Goal: Task Accomplishment & Management: Complete application form

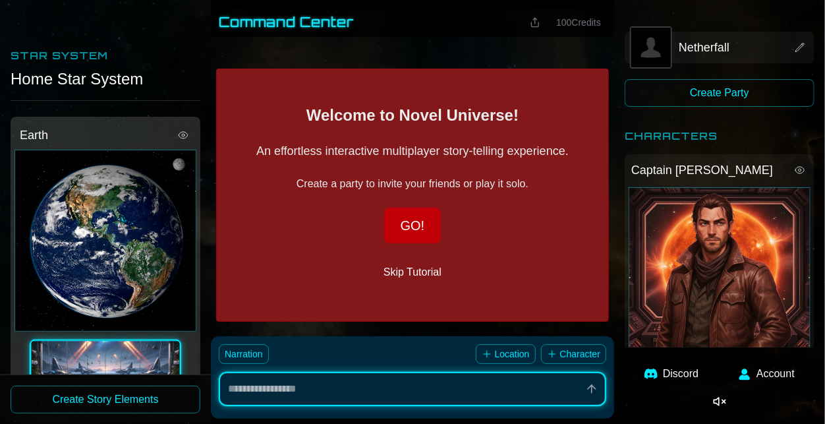
click at [420, 229] on button "GO!" at bounding box center [412, 226] width 57 height 36
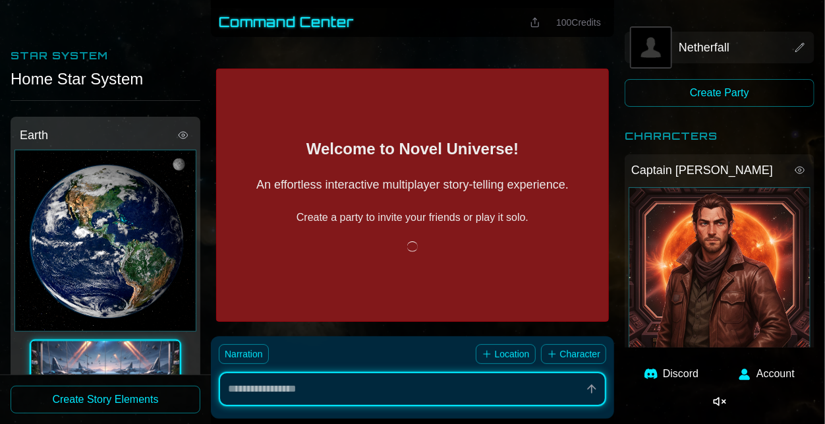
click at [418, 262] on div "Welcome to Novel Universe! An effortless interactive multiplayer story-telling …" at bounding box center [412, 195] width 393 height 253
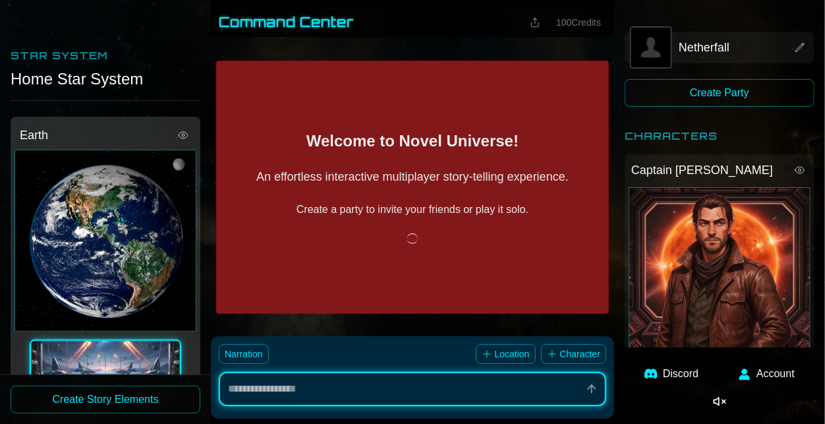
scroll to position [41, 0]
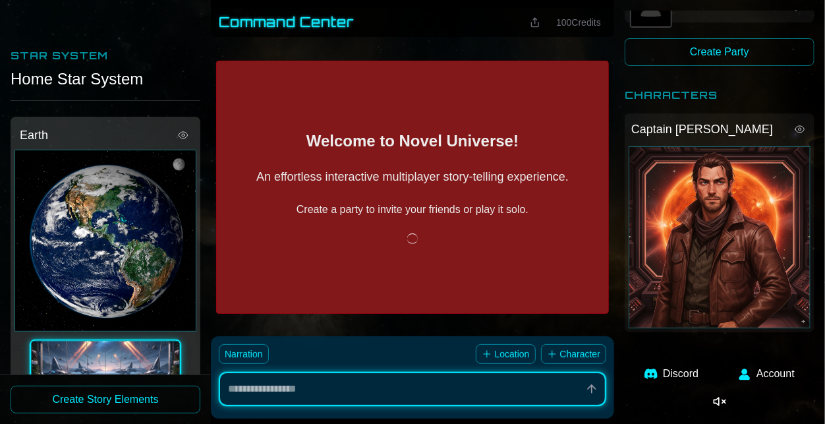
click at [749, 45] on button "Create Party" at bounding box center [720, 52] width 190 height 28
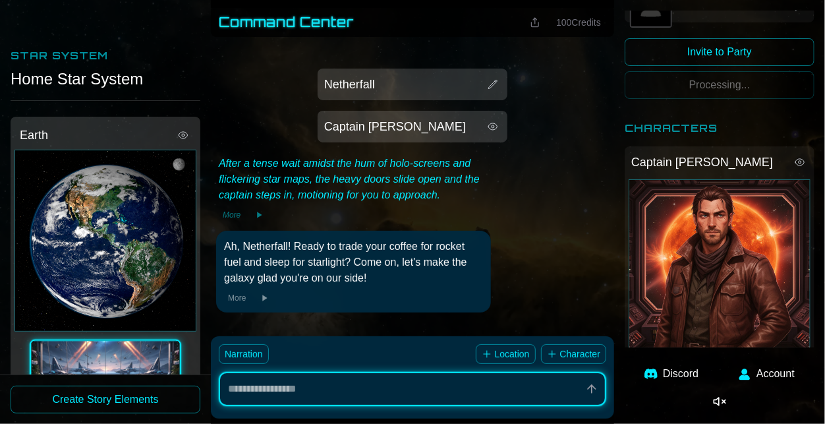
scroll to position [0, 0]
click at [749, 45] on button "Invite to Party" at bounding box center [720, 52] width 190 height 28
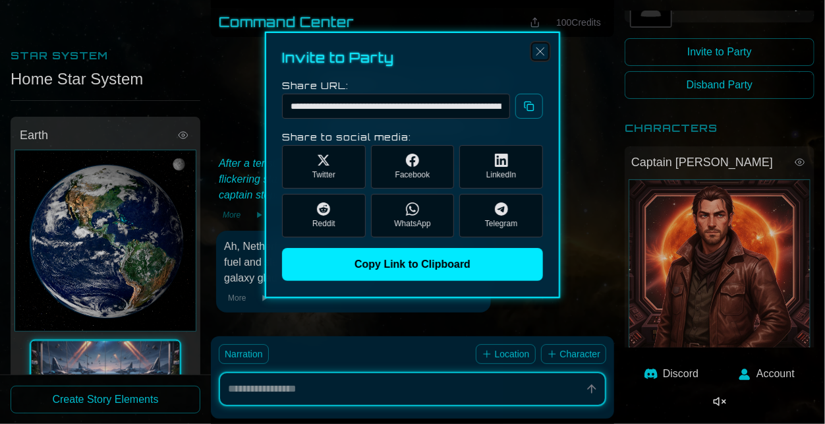
click at [546, 48] on img "Close" at bounding box center [540, 51] width 16 height 16
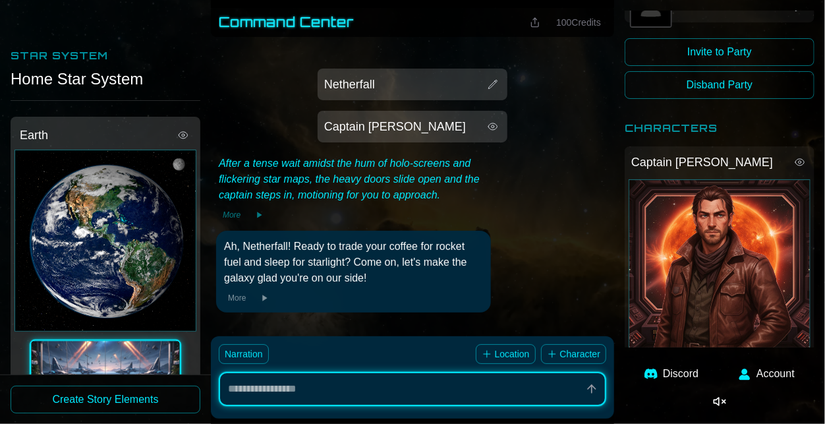
scroll to position [65, 0]
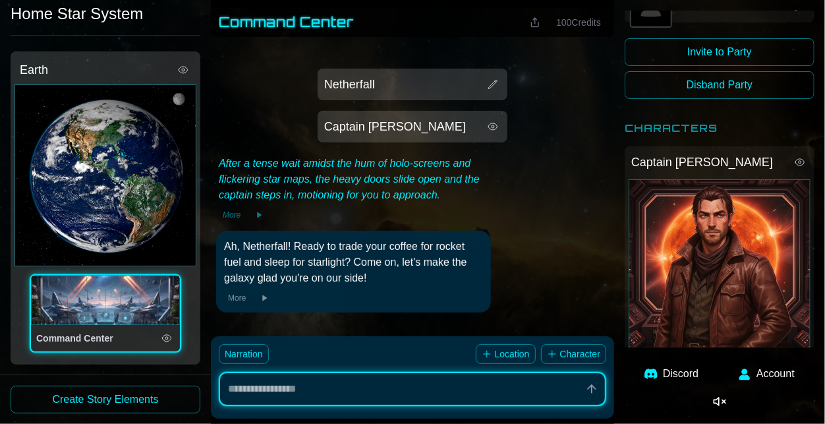
click at [80, 17] on div "Home Star System" at bounding box center [106, 13] width 190 height 21
click at [486, 116] on div "Captain [PERSON_NAME]" at bounding box center [413, 127] width 182 height 24
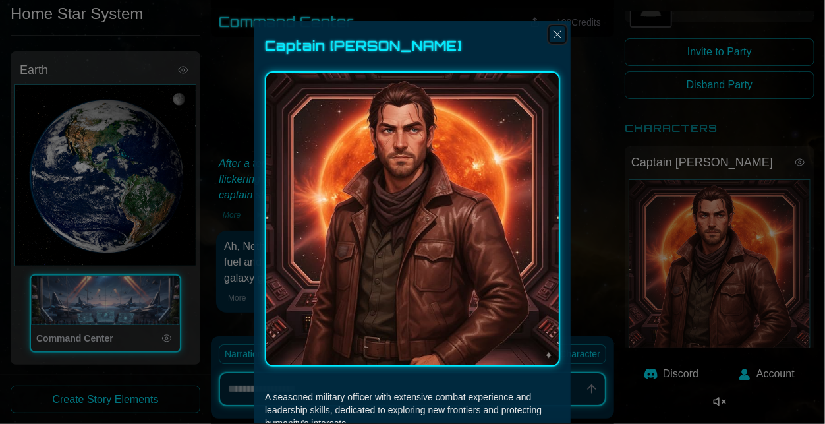
click at [552, 41] on img "Close" at bounding box center [558, 34] width 16 height 16
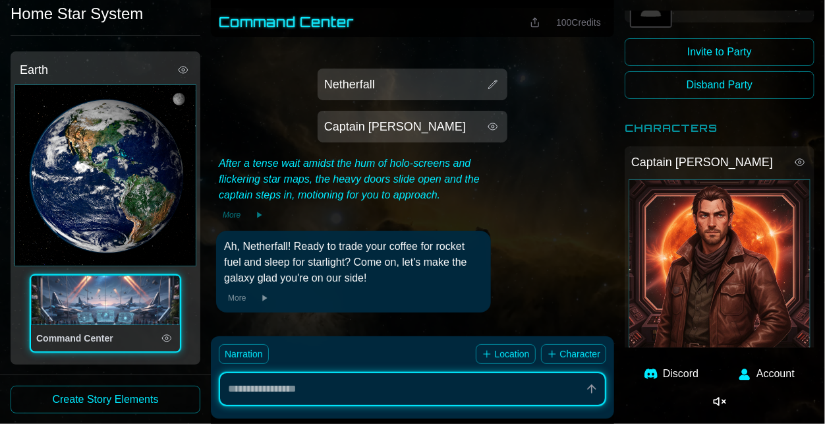
scroll to position [0, 0]
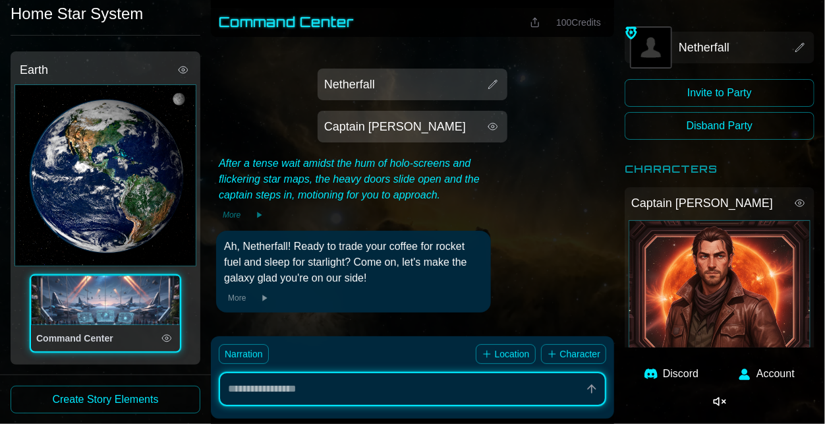
click at [777, 378] on button "Account" at bounding box center [766, 374] width 72 height 32
type textarea "*"
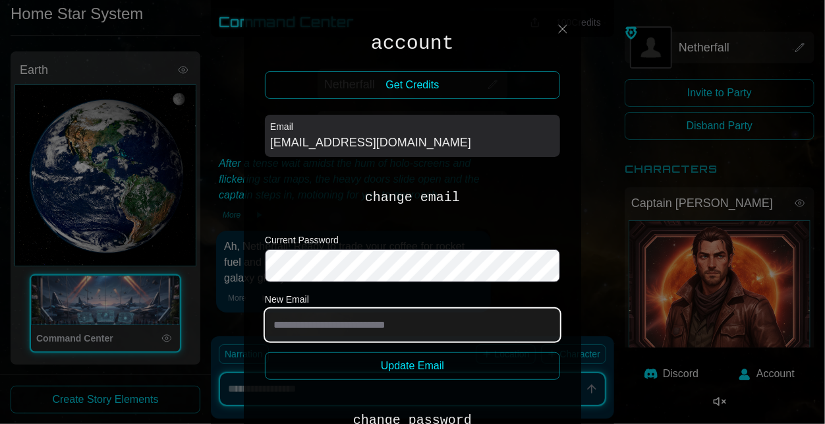
type input "**********"
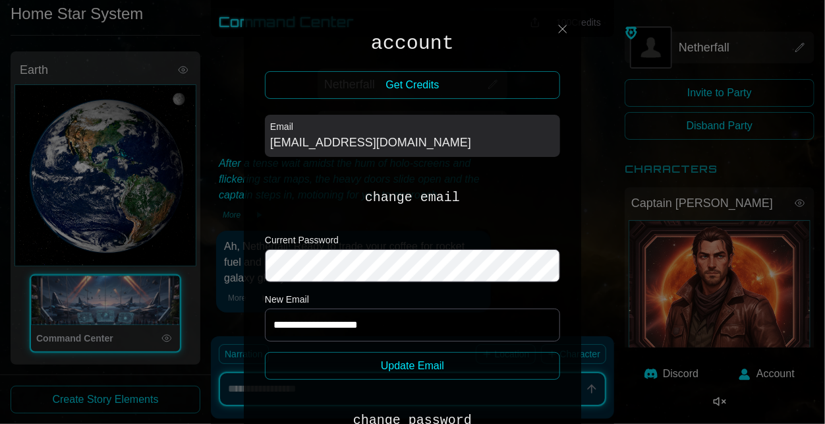
click at [593, 230] on div at bounding box center [412, 212] width 825 height 424
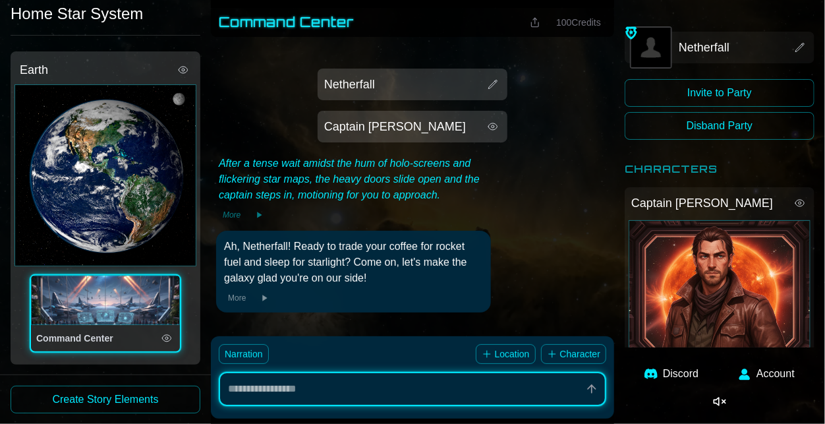
click at [135, 340] on div "Command Center" at bounding box center [94, 337] width 117 height 13
click at [175, 335] on div "Command Center" at bounding box center [105, 338] width 149 height 26
click at [142, 331] on div "Command Center" at bounding box center [94, 337] width 117 height 13
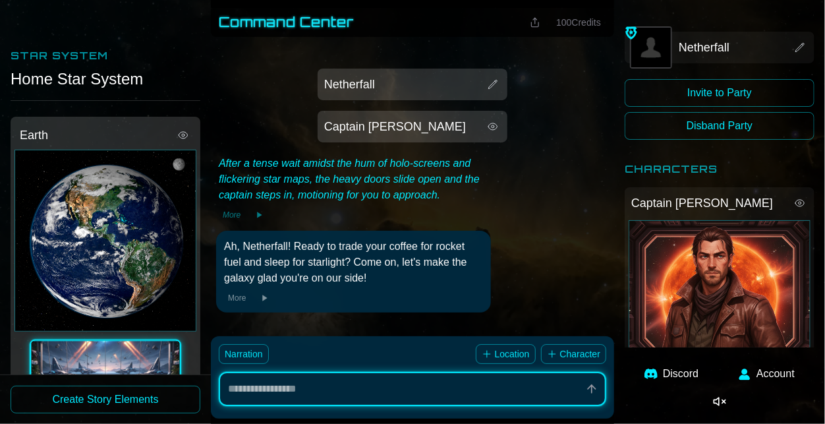
click at [587, 21] on span "100 Credits" at bounding box center [578, 22] width 45 height 11
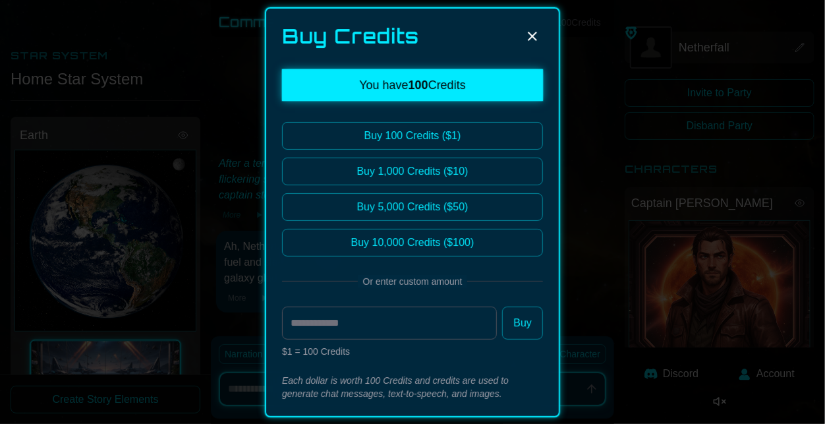
click at [582, 126] on div at bounding box center [412, 212] width 825 height 424
type textarea "*"
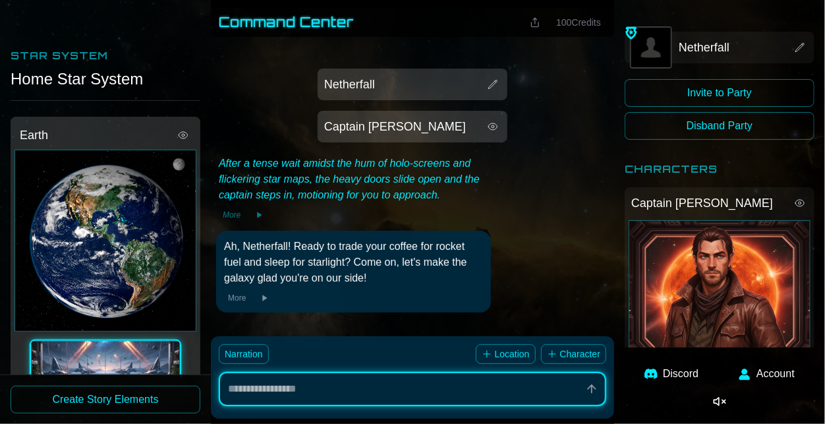
type textarea "*"
click at [662, 44] on img at bounding box center [651, 48] width 40 height 40
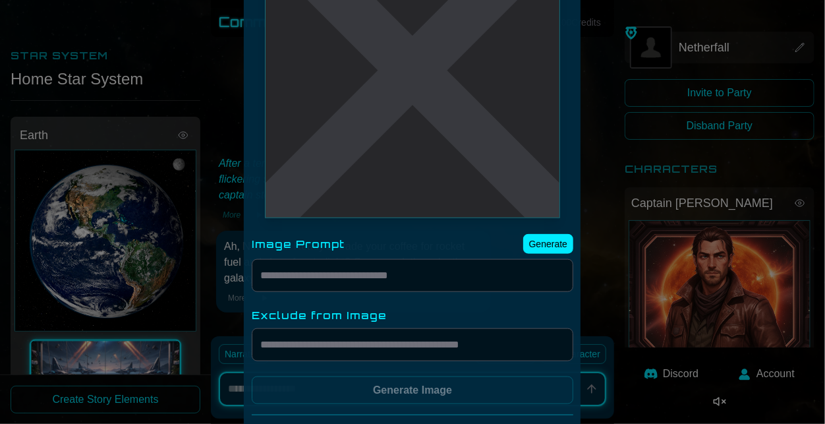
scroll to position [525, 0]
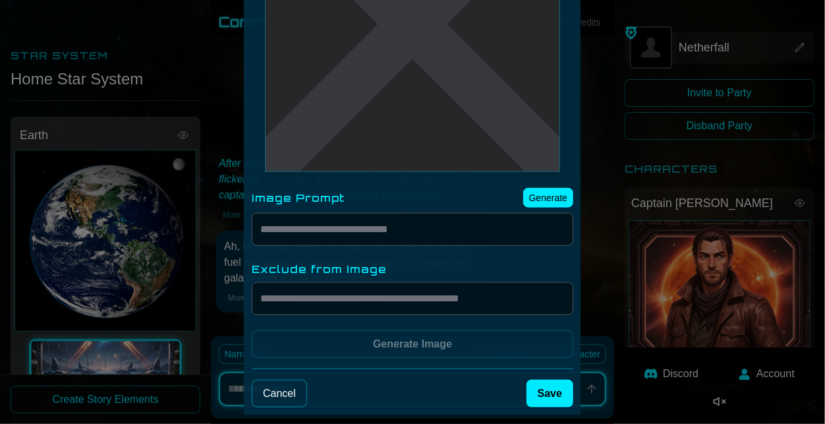
click at [608, 217] on div at bounding box center [412, 212] width 825 height 424
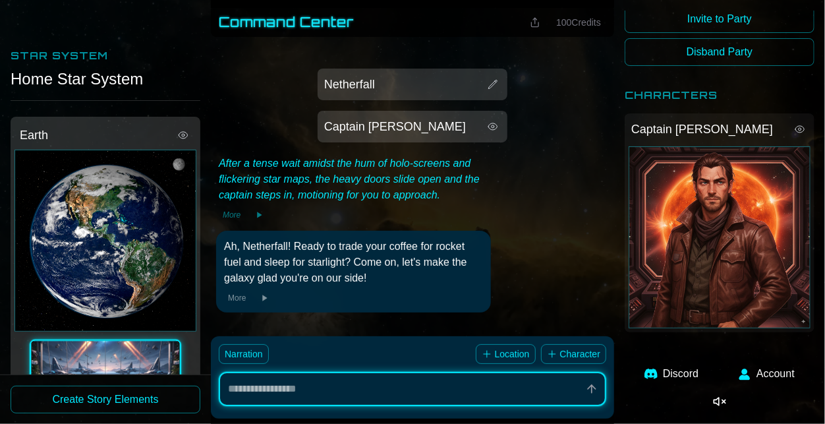
scroll to position [0, 0]
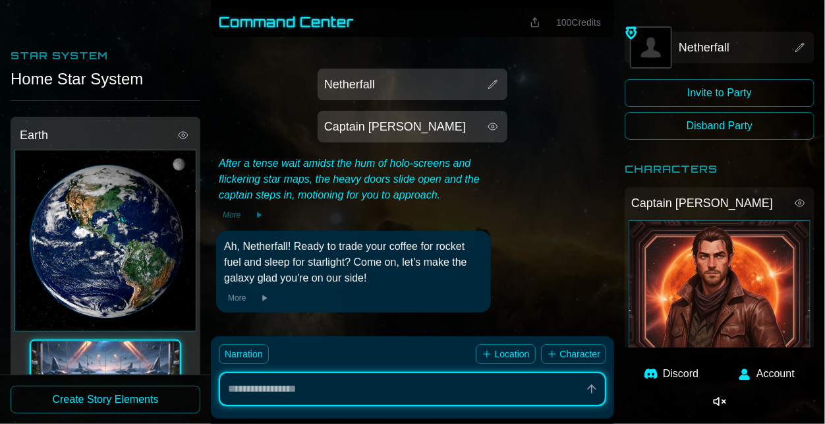
click at [503, 355] on button "Location" at bounding box center [506, 354] width 60 height 20
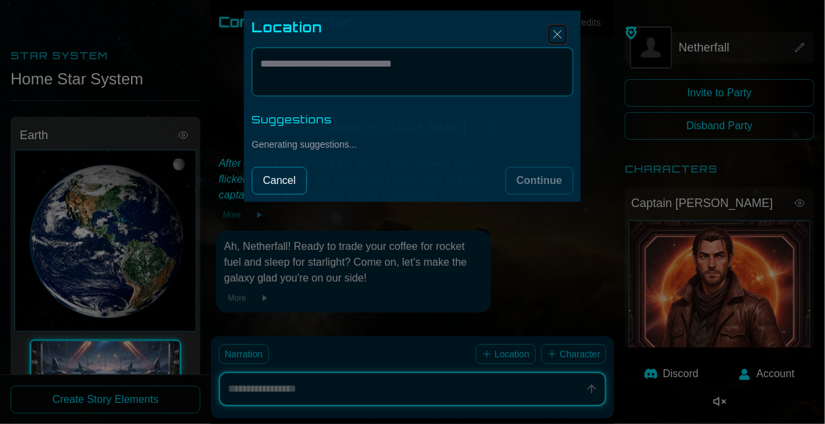
click at [557, 38] on img "Close" at bounding box center [558, 34] width 16 height 16
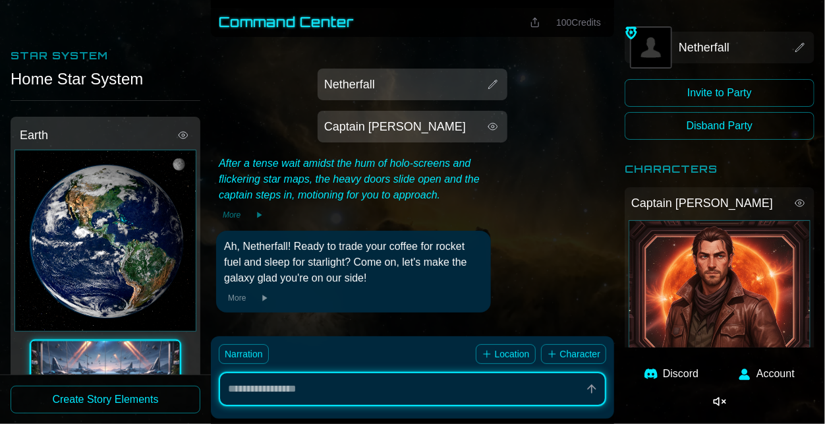
scroll to position [65, 0]
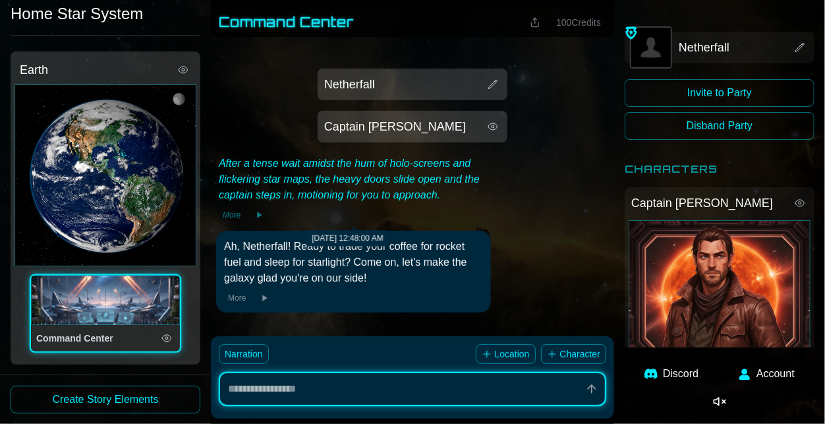
click at [260, 215] on icon at bounding box center [259, 215] width 11 height 11
click at [254, 359] on button "Narration" at bounding box center [244, 354] width 50 height 20
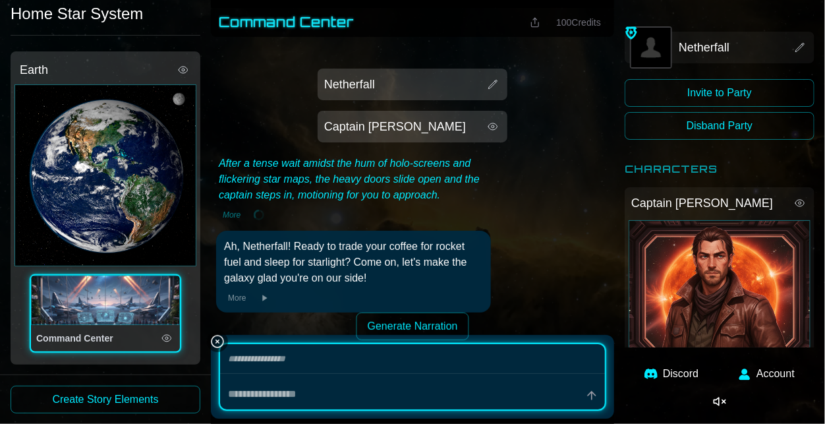
click at [221, 349] on textarea at bounding box center [412, 359] width 385 height 30
click at [215, 345] on icon "button" at bounding box center [218, 341] width 16 height 16
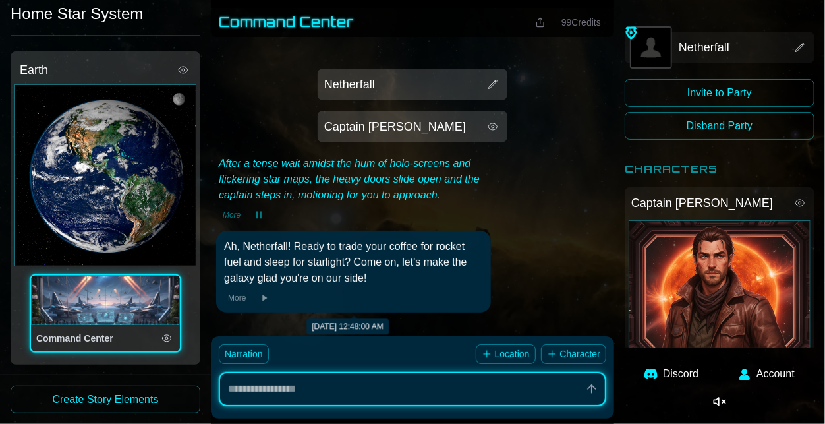
click at [244, 299] on button "More" at bounding box center [237, 297] width 26 height 13
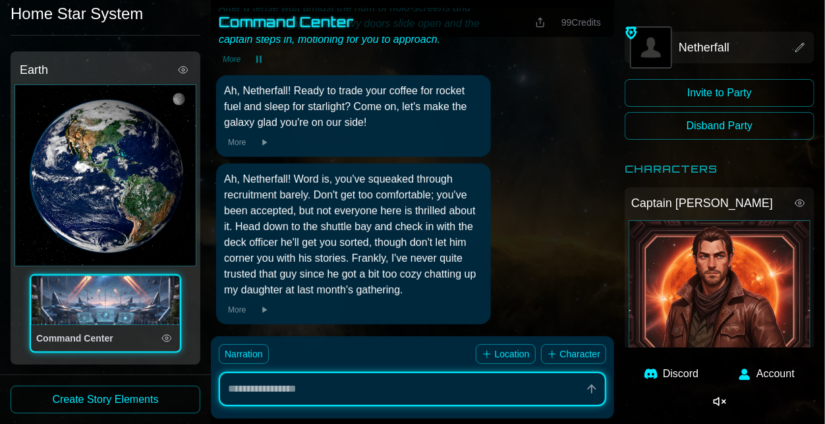
scroll to position [166, 0]
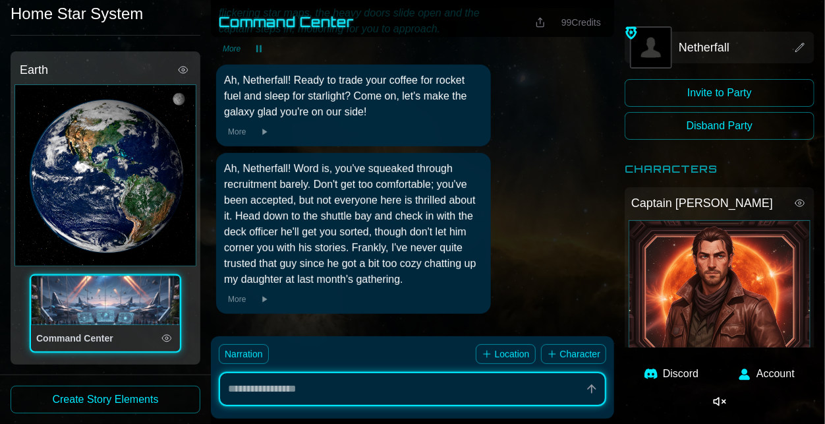
click at [237, 299] on button "More" at bounding box center [237, 299] width 26 height 13
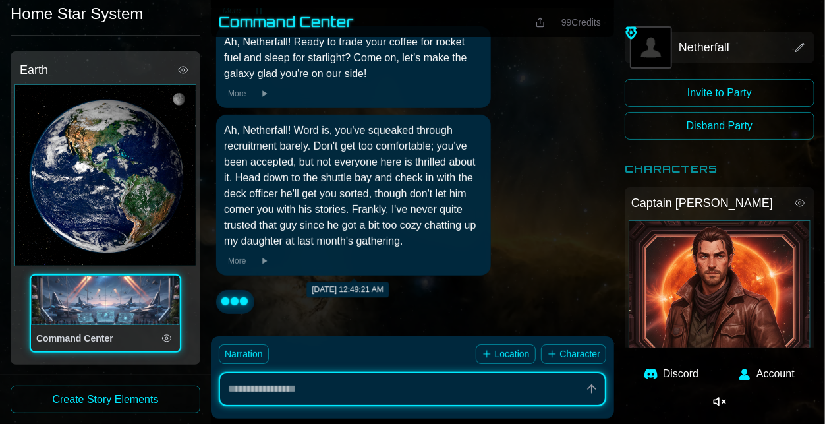
click at [235, 264] on button "More" at bounding box center [237, 260] width 26 height 13
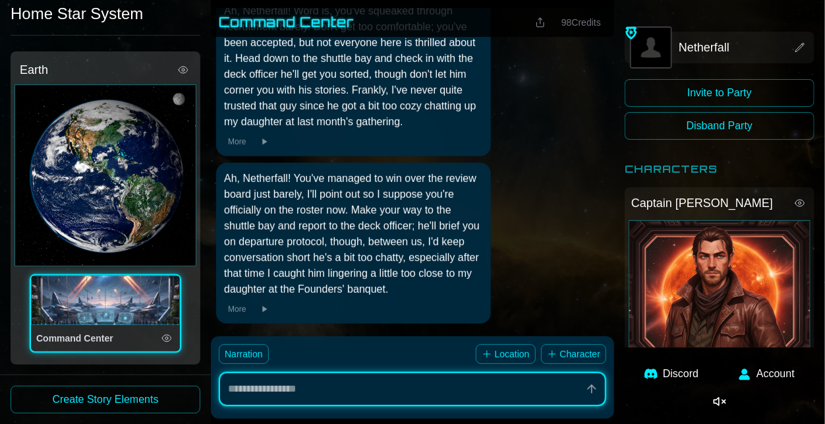
scroll to position [333, 0]
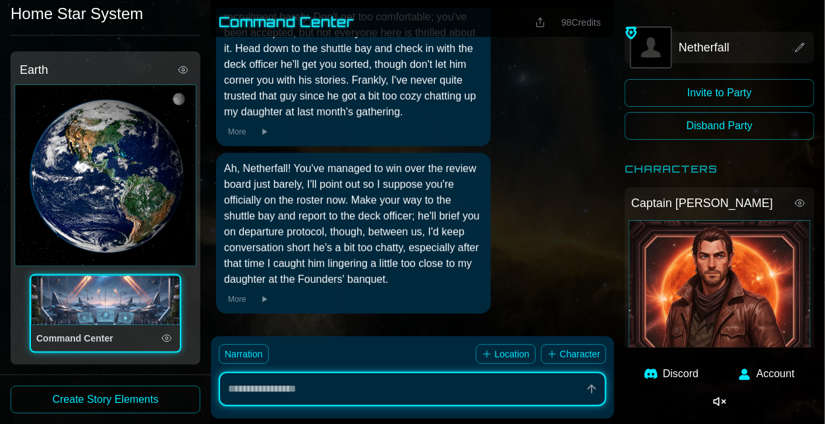
click at [582, 28] on button "98 Credits" at bounding box center [581, 22] width 50 height 18
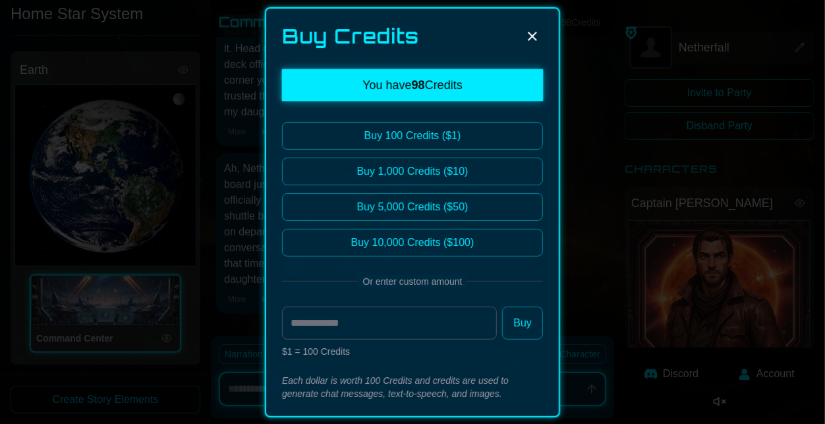
click at [448, 90] on div "You have 98 Credits" at bounding box center [412, 85] width 261 height 32
click at [640, 344] on div at bounding box center [412, 212] width 825 height 424
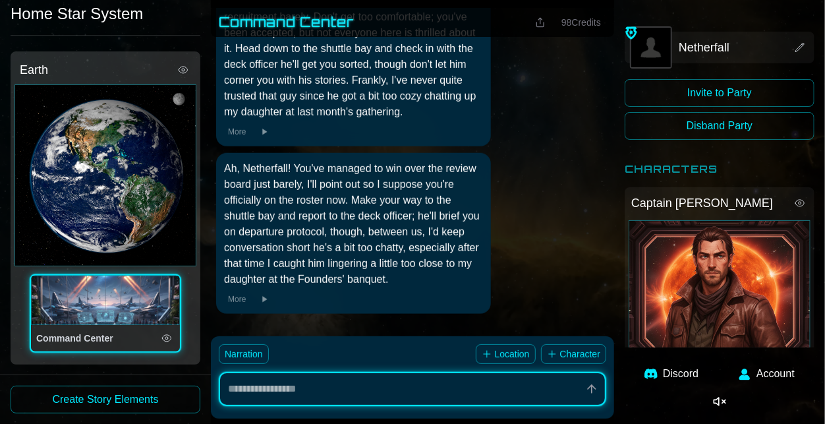
scroll to position [74, 0]
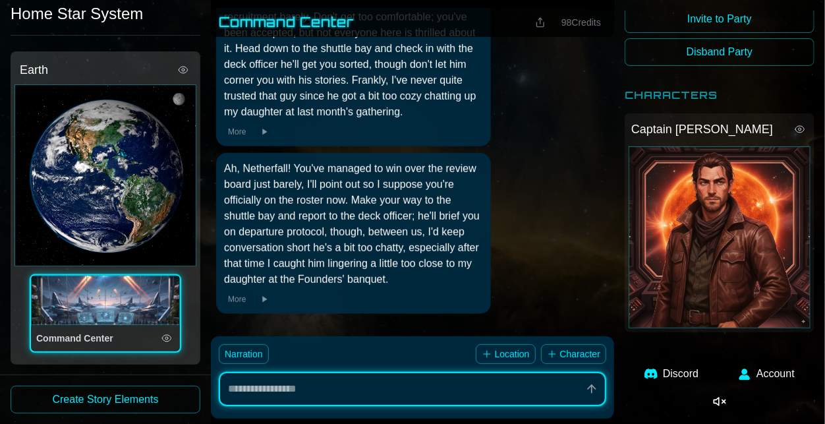
click at [768, 370] on button "Account" at bounding box center [766, 374] width 72 height 32
type textarea "*"
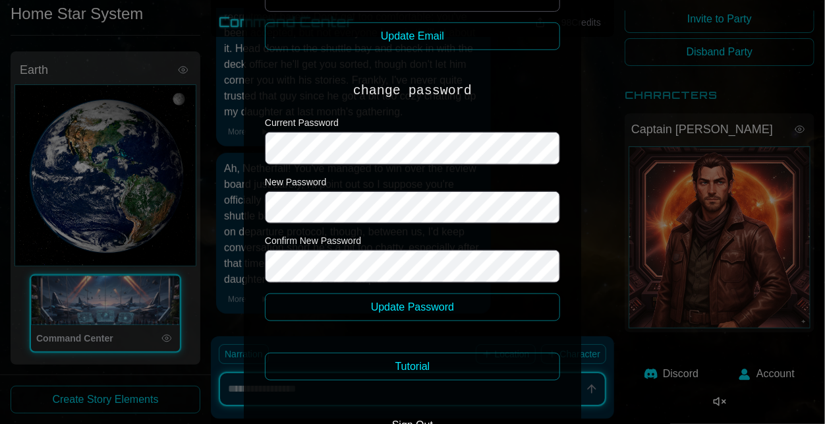
scroll to position [375, 0]
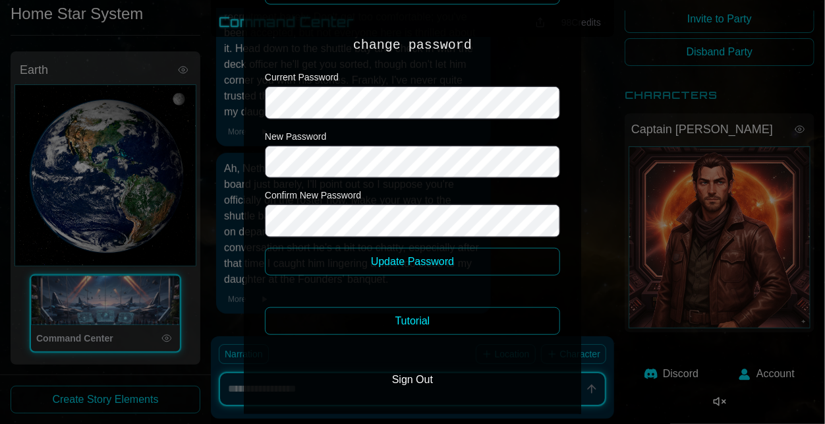
click at [461, 331] on button "Tutorial" at bounding box center [412, 321] width 295 height 28
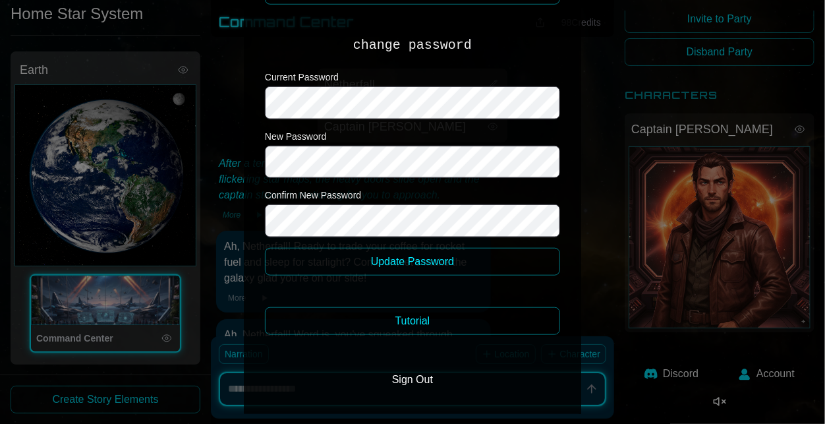
click at [615, 163] on div at bounding box center [412, 212] width 825 height 424
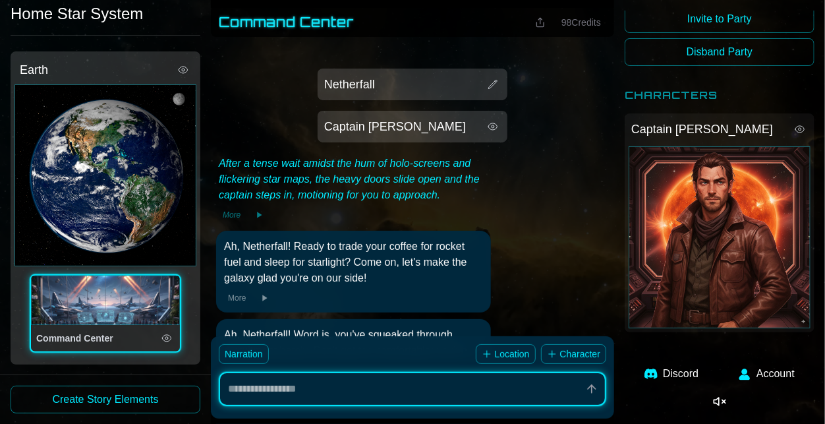
scroll to position [333, 0]
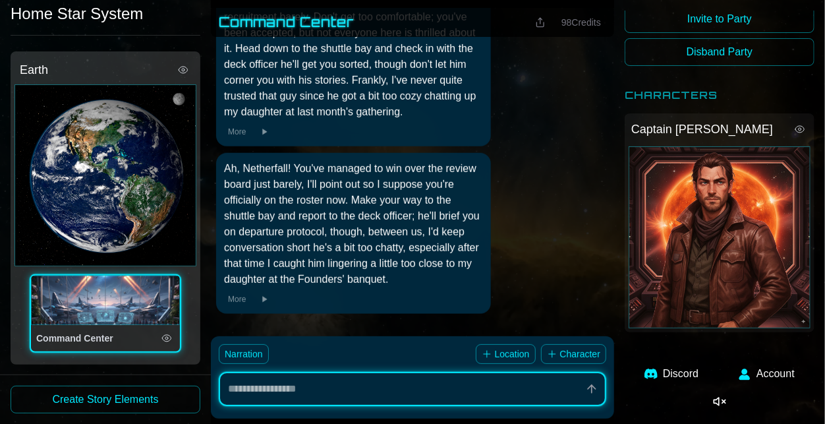
click at [176, 87] on div "Earth" at bounding box center [105, 175] width 182 height 182
click at [167, 85] on div "Earth" at bounding box center [105, 175] width 182 height 182
click at [142, 71] on div "Earth" at bounding box center [95, 70] width 150 height 18
click at [142, 281] on div "Command Center" at bounding box center [105, 299] width 149 height 49
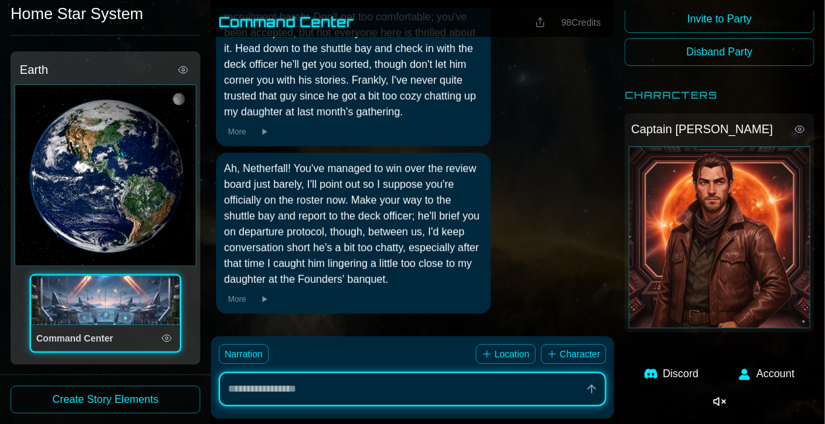
click at [142, 281] on div "Command Center" at bounding box center [105, 299] width 149 height 49
click at [783, 180] on div "Captain Markus" at bounding box center [720, 237] width 182 height 182
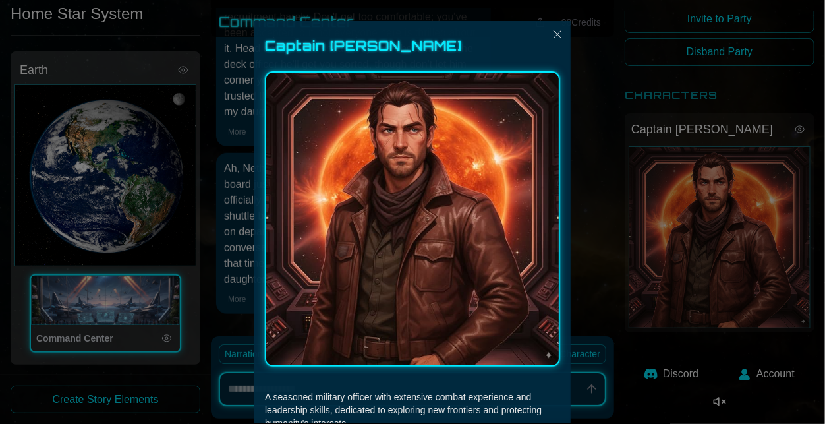
scroll to position [75, 0]
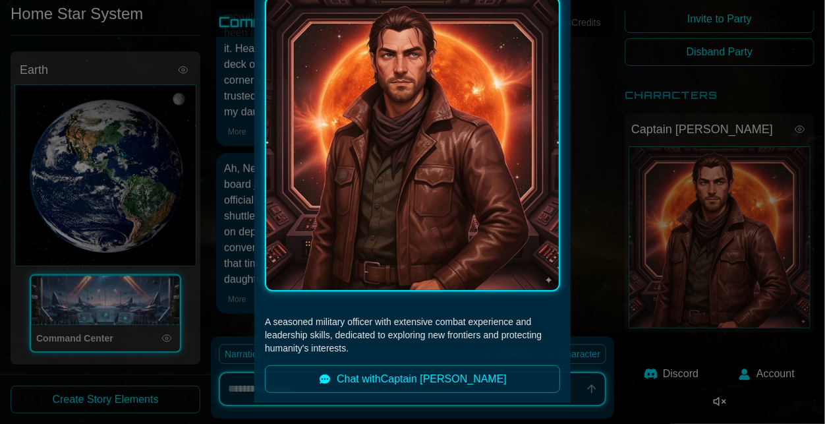
click at [714, 371] on div at bounding box center [412, 212] width 825 height 424
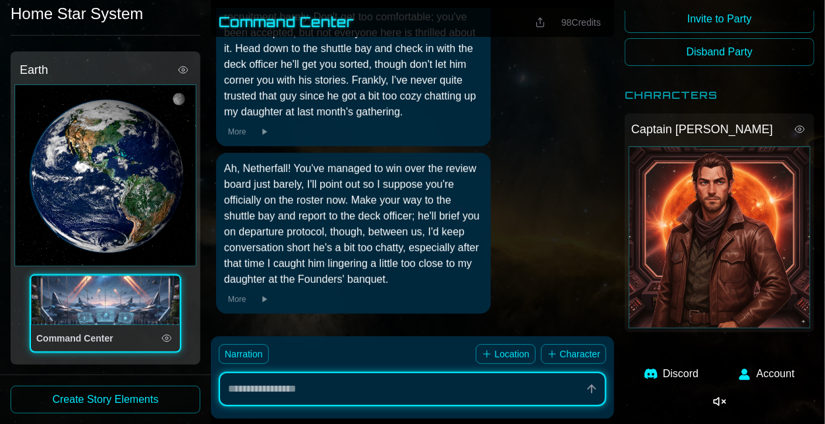
scroll to position [0, 0]
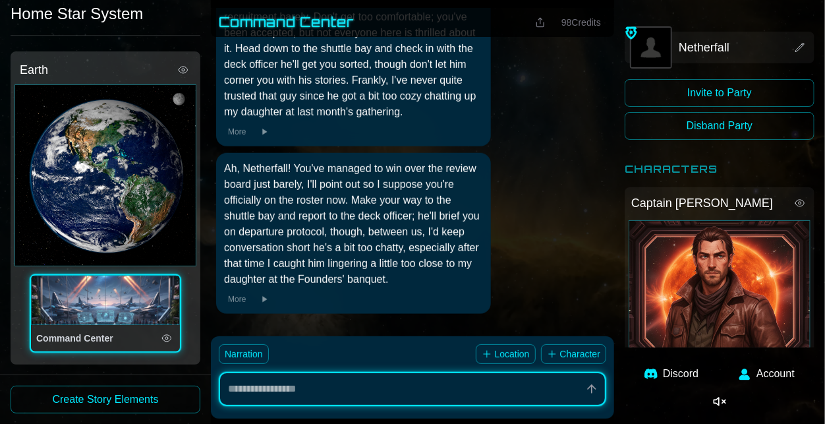
click at [773, 122] on button "Disband Party" at bounding box center [720, 126] width 190 height 28
type textarea "*"
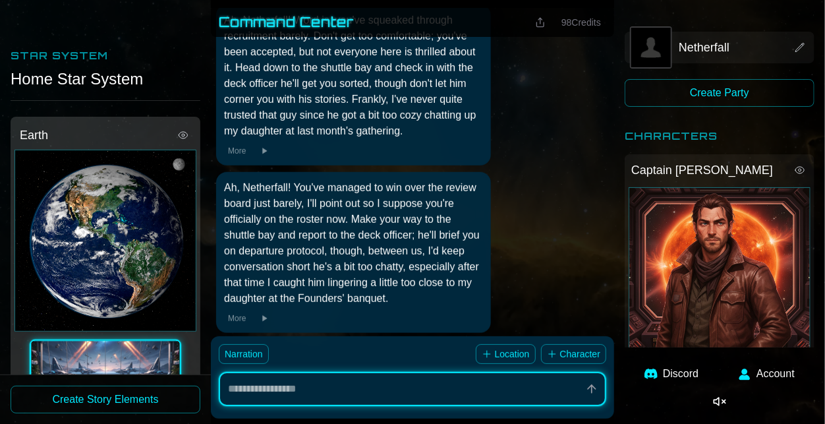
scroll to position [333, 0]
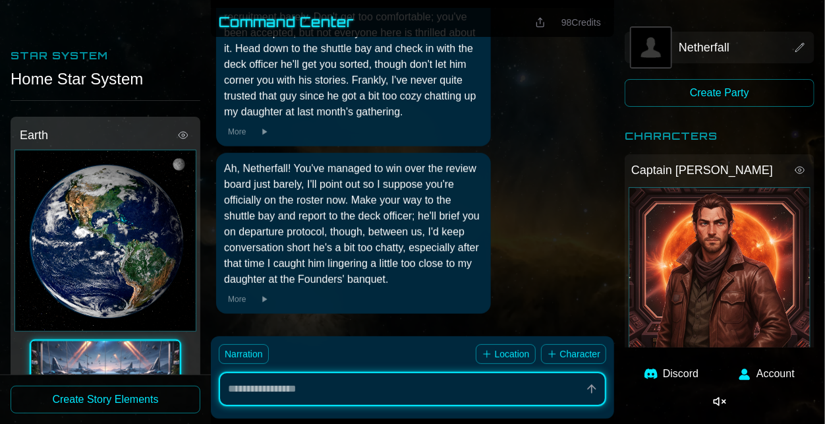
click at [779, 356] on div "Netherfall Create Party Characters Captain [PERSON_NAME] Account" at bounding box center [719, 212] width 211 height 424
click at [774, 362] on button "Account" at bounding box center [766, 374] width 72 height 32
type textarea "*"
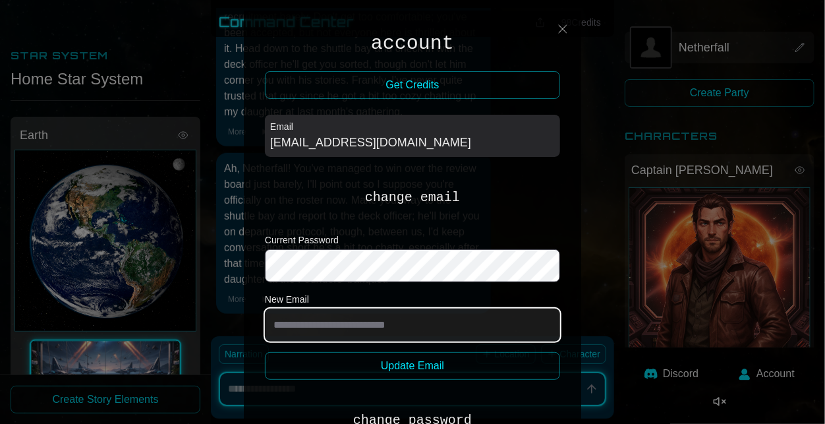
type input "**********"
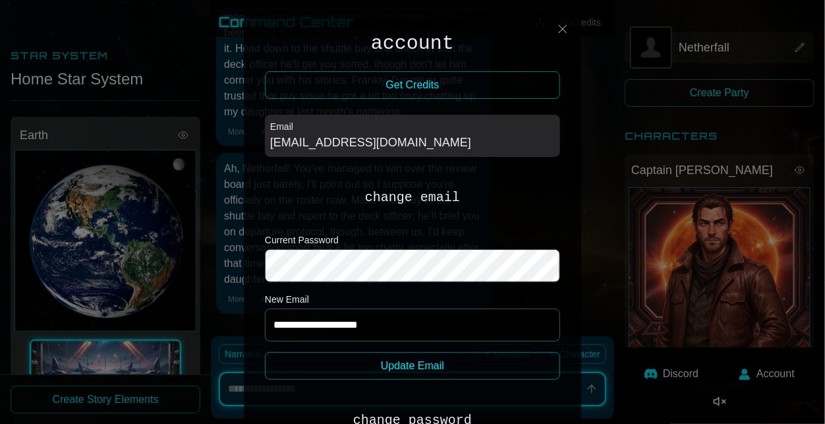
scroll to position [375, 0]
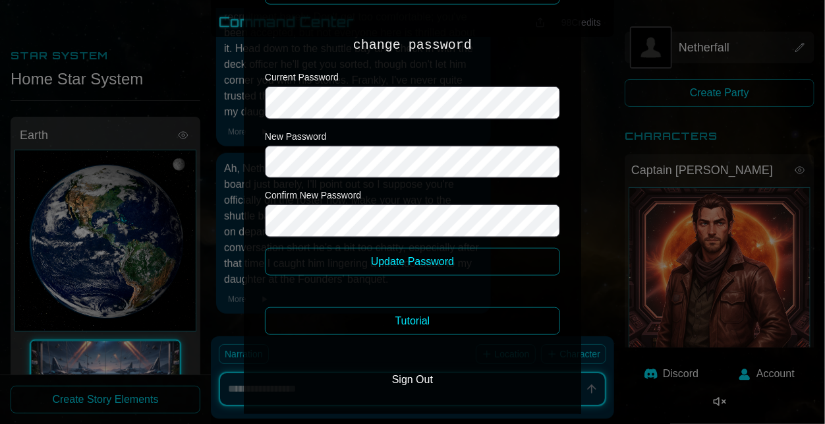
click at [395, 372] on button "Sign Out" at bounding box center [413, 379] width 62 height 26
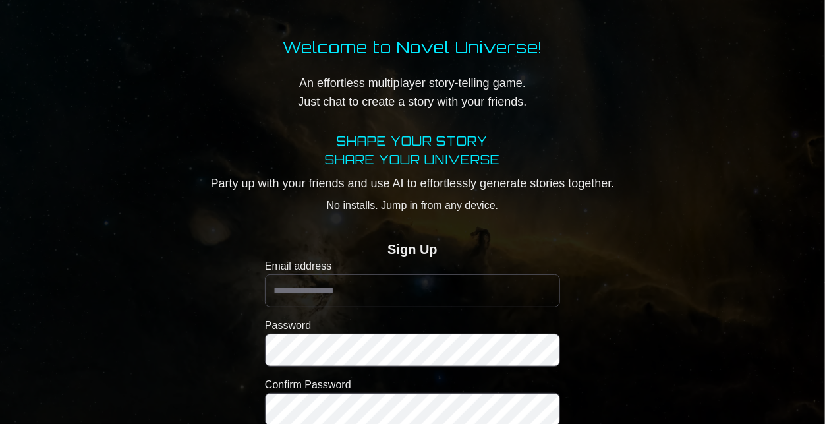
scroll to position [16, 0]
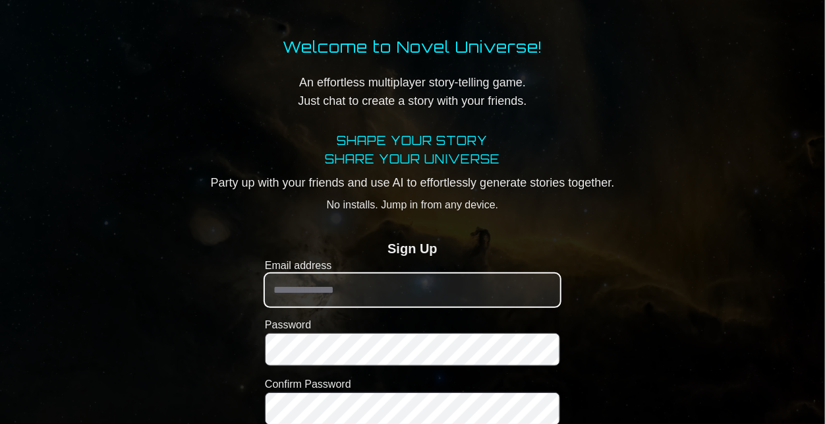
click at [418, 293] on input "Email address" at bounding box center [412, 289] width 295 height 33
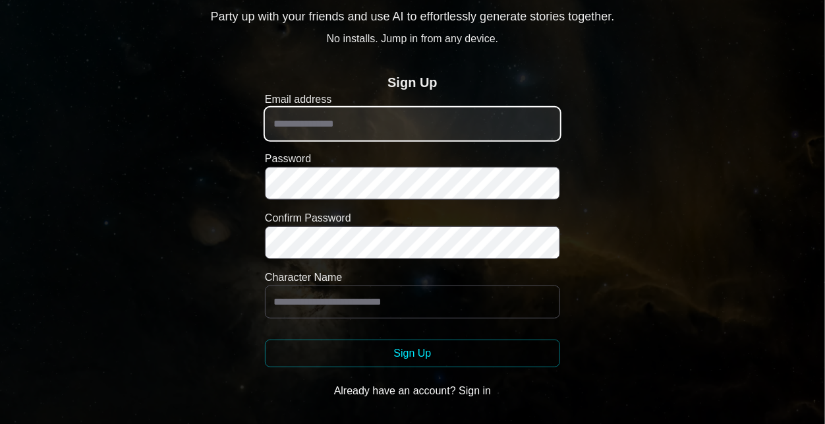
scroll to position [192, 0]
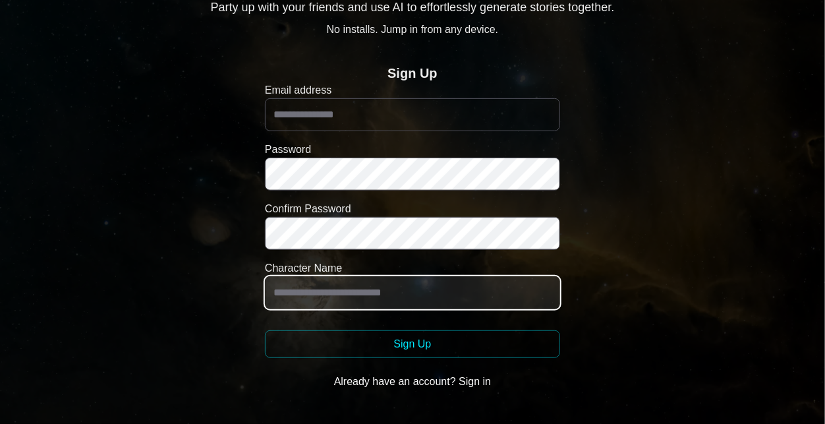
click at [468, 283] on input "Character Name" at bounding box center [412, 292] width 295 height 33
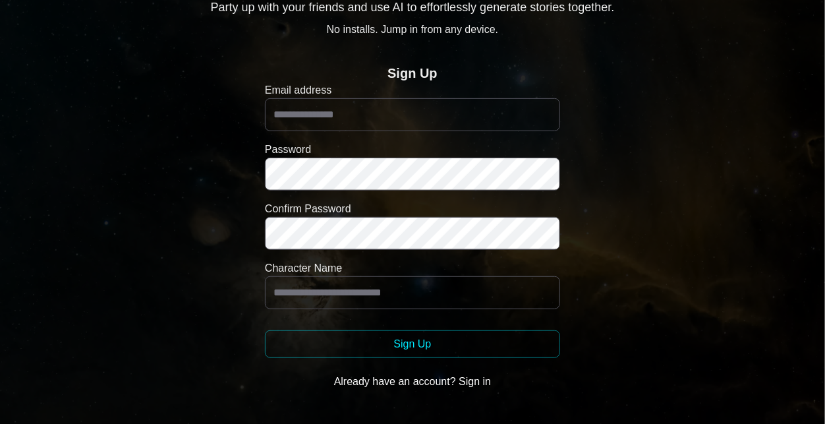
click at [480, 378] on button "Already have an account? Sign in" at bounding box center [412, 381] width 295 height 26
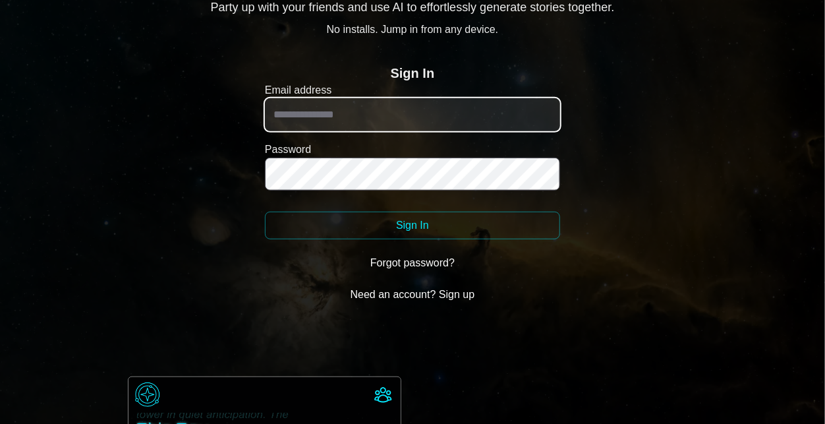
click at [389, 115] on input "Email address" at bounding box center [412, 114] width 295 height 33
type input "**********"
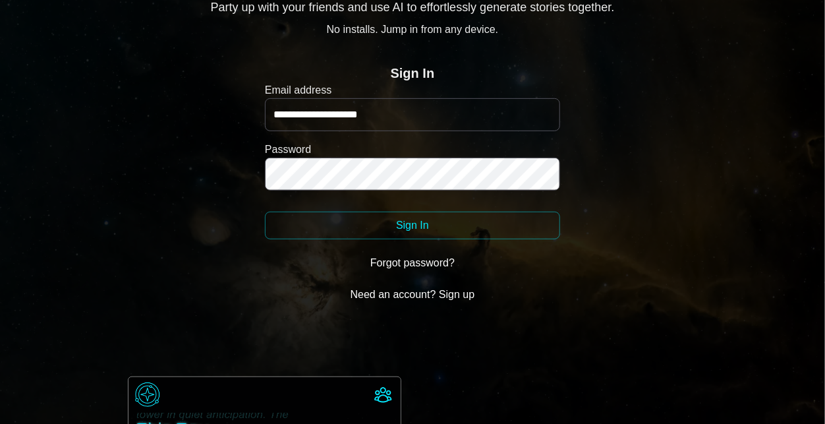
click at [409, 219] on button "Sign In" at bounding box center [412, 226] width 295 height 28
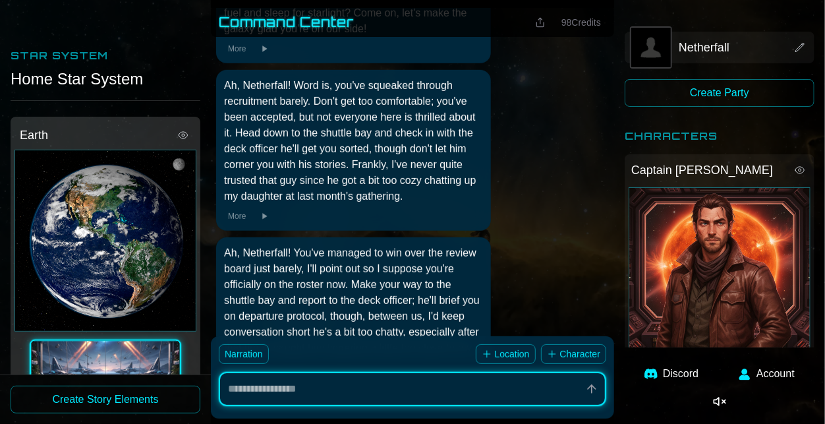
scroll to position [0, 0]
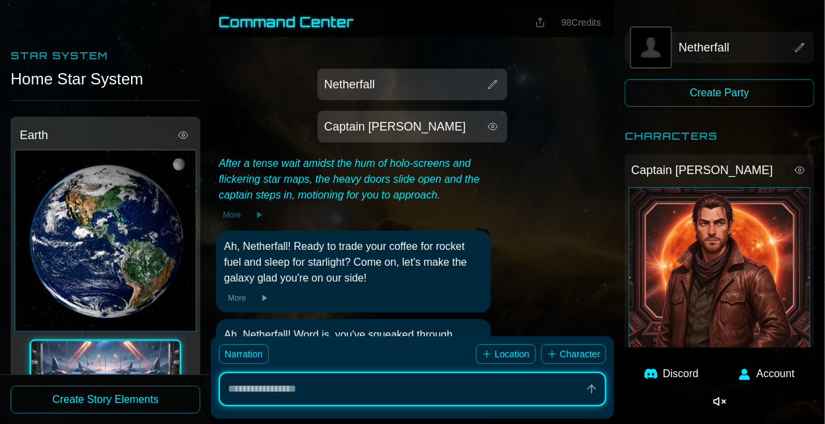
click at [494, 132] on button at bounding box center [493, 127] width 16 height 16
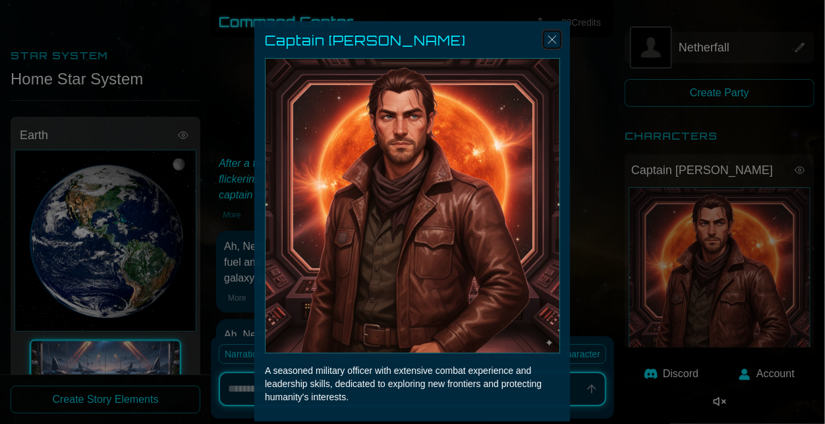
click at [555, 41] on img "Close" at bounding box center [552, 40] width 16 height 16
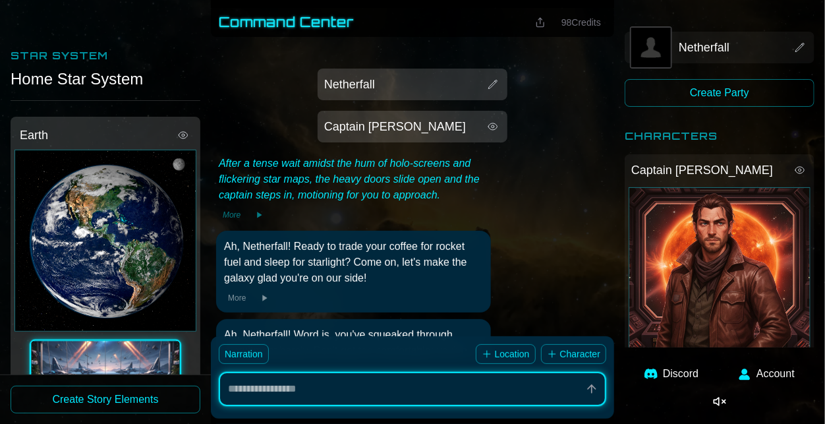
click at [414, 98] on div "Netherfall" at bounding box center [413, 85] width 190 height 32
click at [376, 76] on div "Netherfall" at bounding box center [401, 84] width 155 height 18
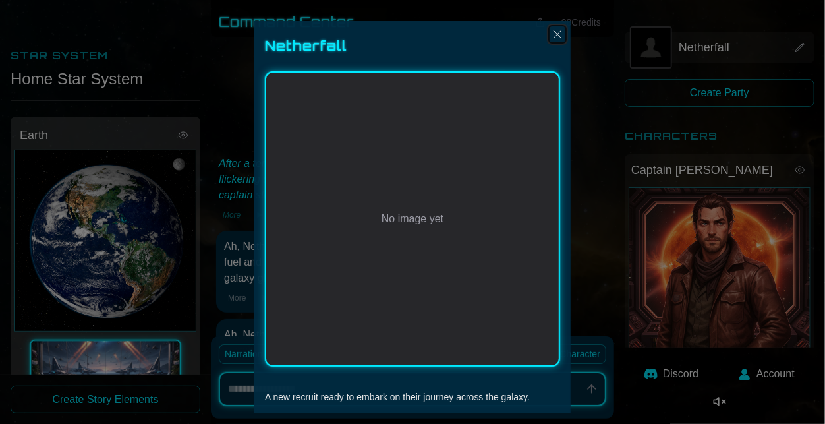
click at [564, 36] on img "Close" at bounding box center [558, 34] width 16 height 16
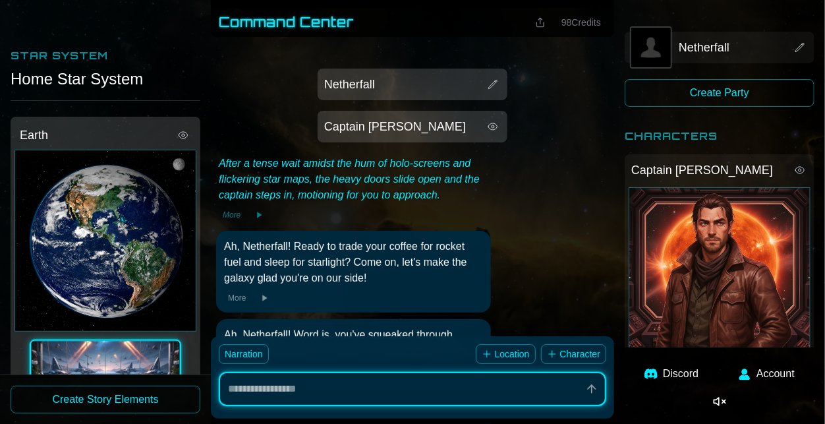
click at [700, 46] on span "Netherfall" at bounding box center [704, 47] width 51 height 18
click at [703, 64] on div "Netherfall Create Party Characters Captain Markus" at bounding box center [720, 179] width 190 height 337
click at [674, 45] on div "Netherfall" at bounding box center [708, 47] width 155 height 18
click at [678, 91] on button "Create Party" at bounding box center [720, 93] width 190 height 28
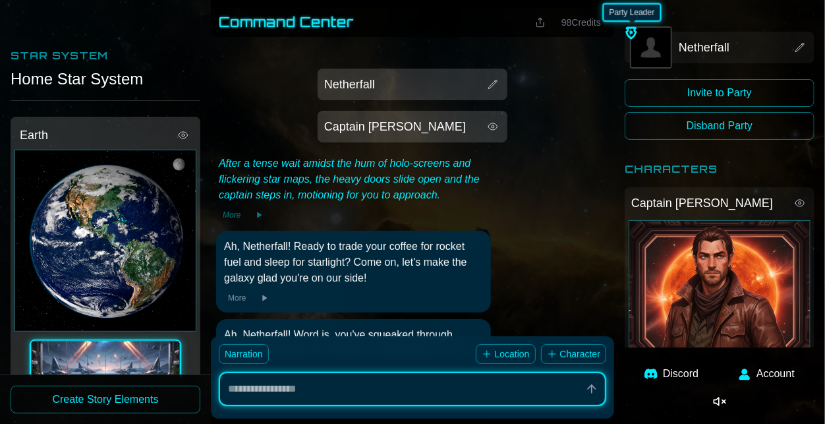
click at [634, 32] on img at bounding box center [631, 33] width 13 height 16
click at [650, 41] on img at bounding box center [651, 48] width 40 height 40
click at [530, 402] on button "Save" at bounding box center [549, 394] width 47 height 28
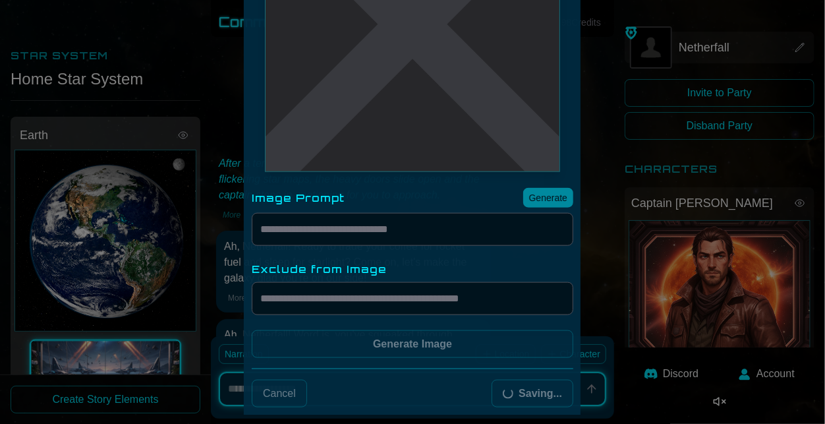
click at [648, 226] on div at bounding box center [412, 212] width 825 height 424
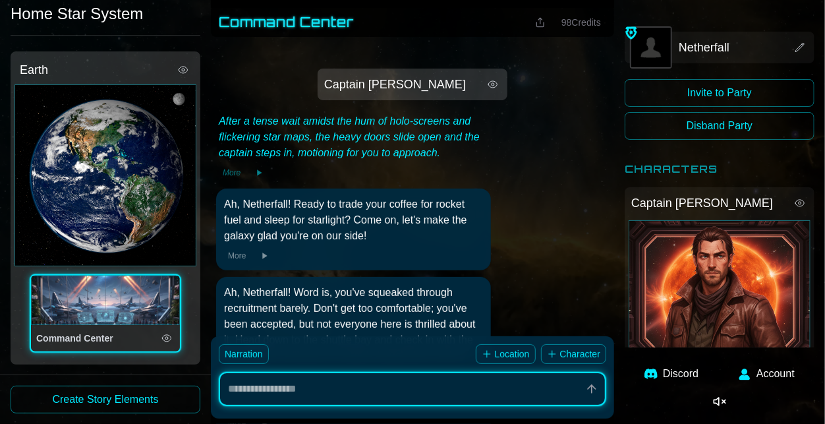
scroll to position [0, 0]
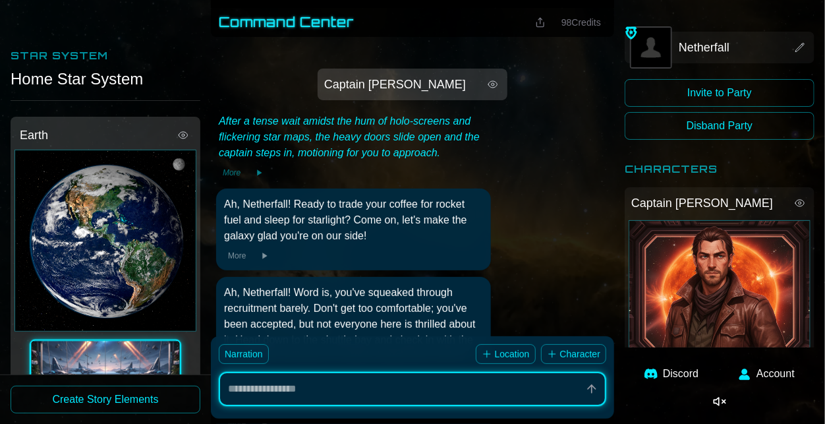
click at [40, 42] on div at bounding box center [106, 29] width 190 height 37
click at [141, 143] on div "Earth" at bounding box center [95, 135] width 150 height 18
click at [131, 204] on div "Earth" at bounding box center [105, 241] width 182 height 182
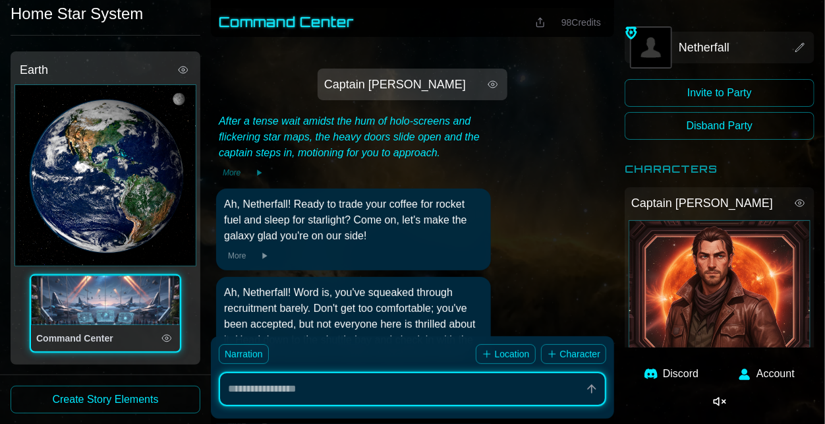
click at [122, 410] on button "Create Story Elements" at bounding box center [106, 399] width 190 height 28
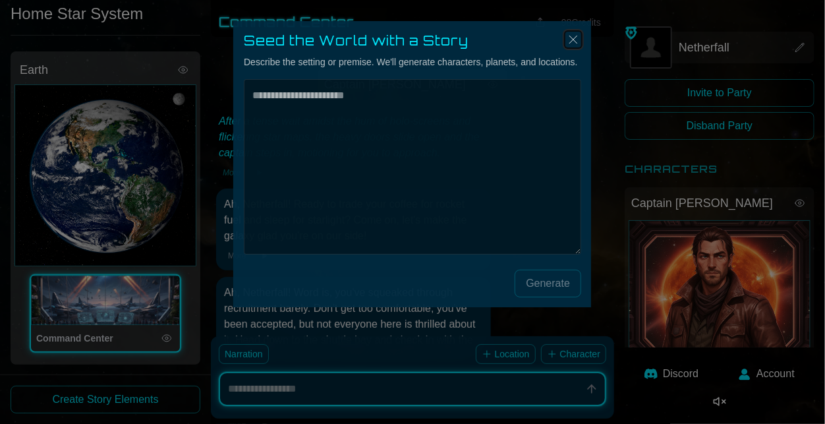
click at [574, 37] on img "Close" at bounding box center [573, 40] width 16 height 16
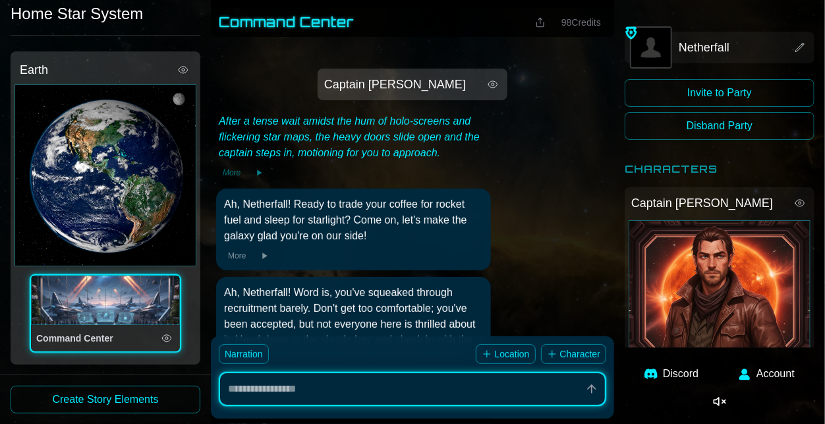
scroll to position [74, 0]
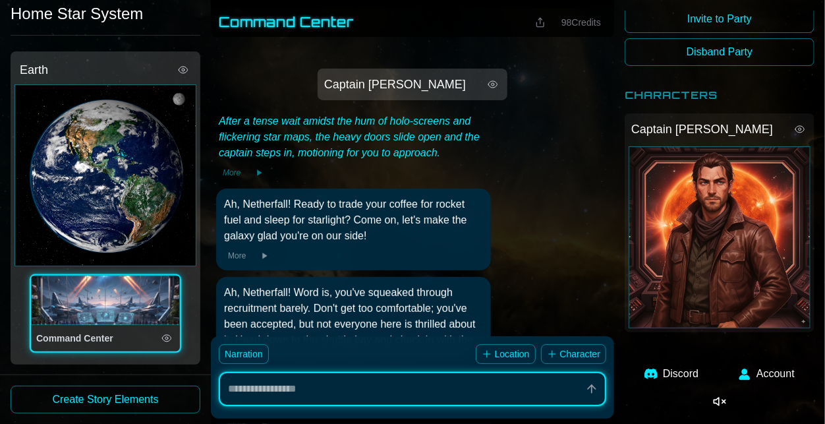
click at [687, 376] on link "Discord" at bounding box center [671, 374] width 70 height 32
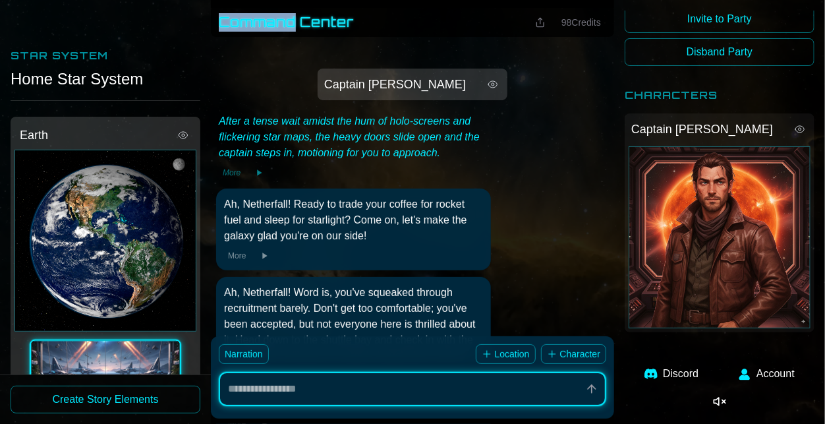
scroll to position [333, 0]
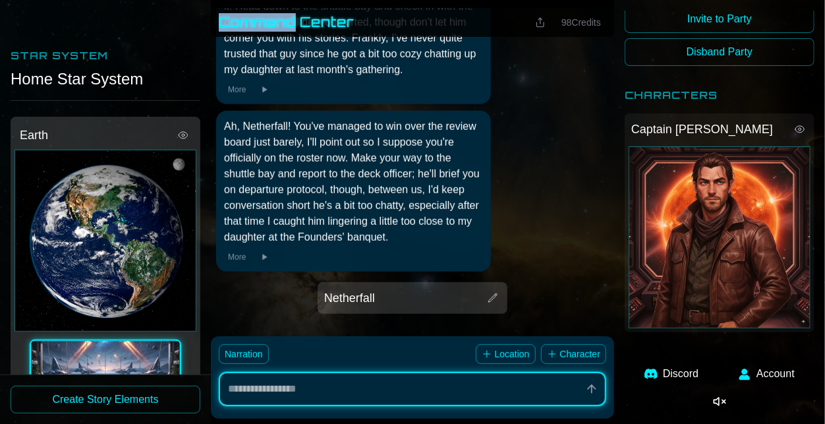
click at [407, 287] on div "Netherfall" at bounding box center [413, 298] width 182 height 24
click at [567, 281] on div "Netherfall No image yet A new recruit ready to embark on their journey across t…" at bounding box center [412, 217] width 316 height 393
click at [604, 275] on div at bounding box center [412, 212] width 825 height 424
click at [567, 354] on button "Character" at bounding box center [573, 354] width 65 height 20
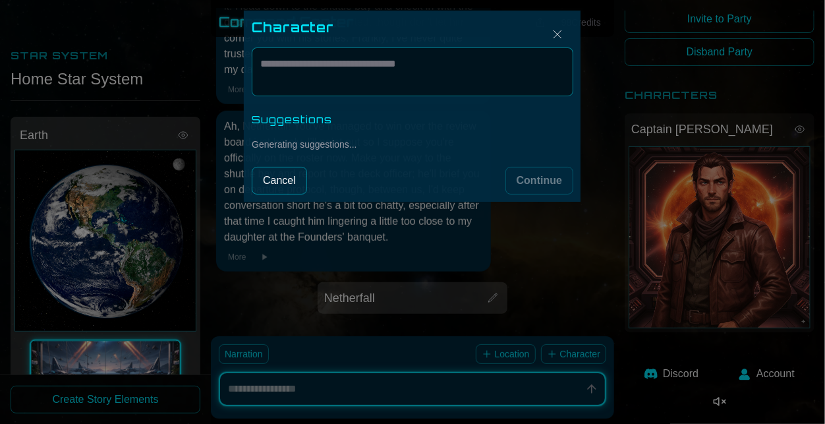
click at [532, 335] on div at bounding box center [412, 212] width 825 height 424
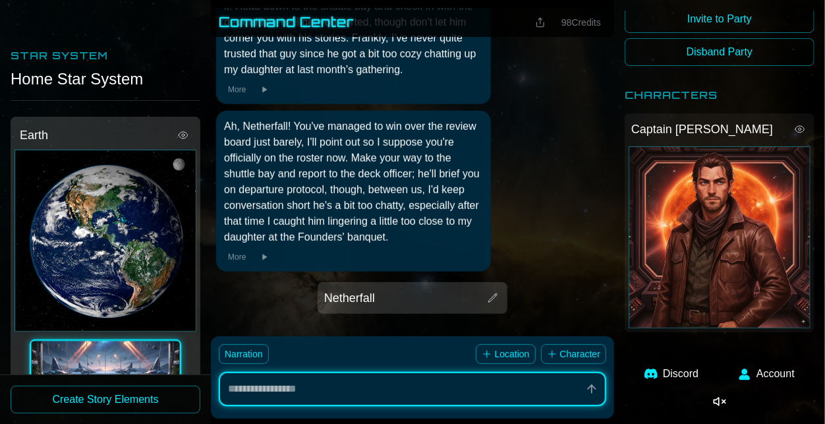
type textarea "*"
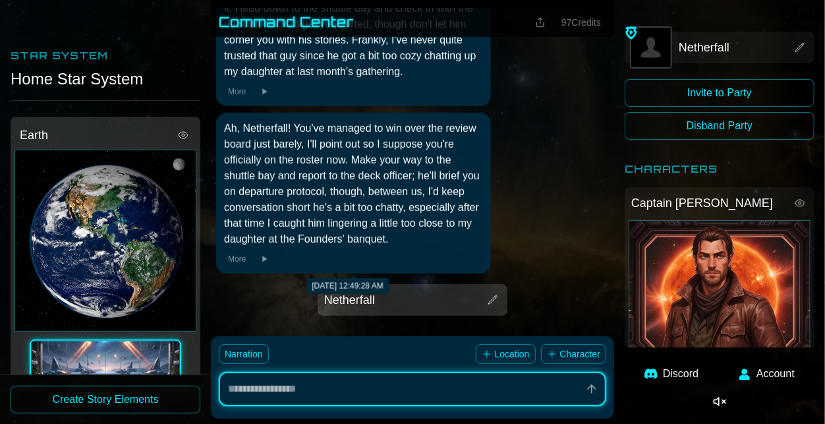
scroll to position [333, 0]
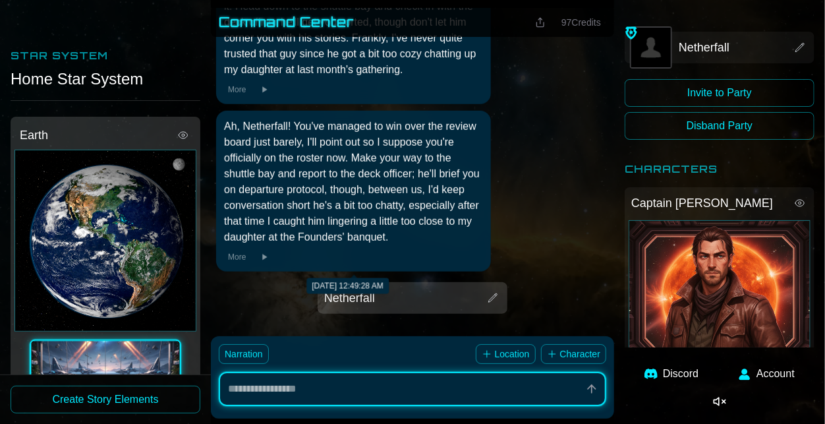
type textarea "*"
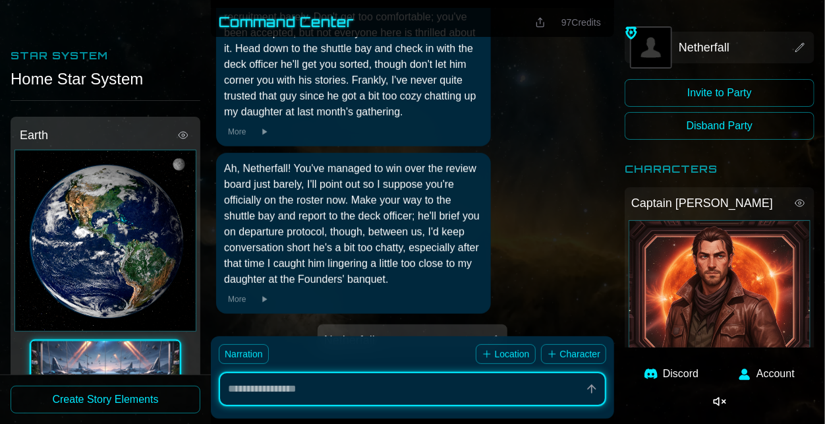
scroll to position [291, 0]
type textarea "*"
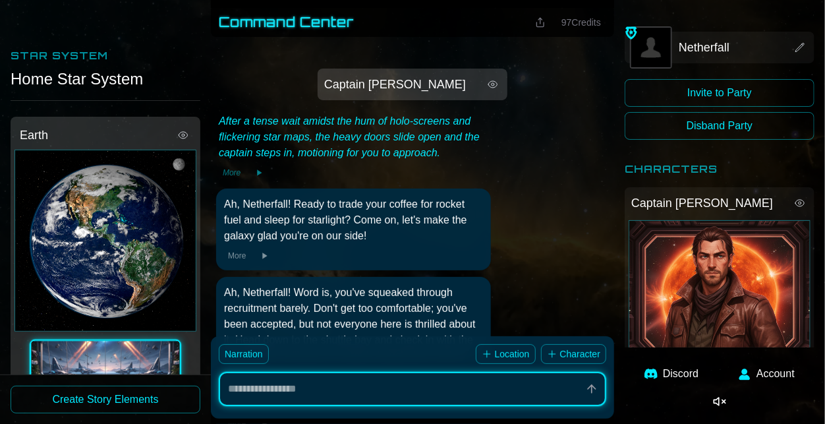
click at [787, 45] on div "Netherfall" at bounding box center [720, 48] width 182 height 24
click at [796, 48] on icon at bounding box center [800, 47] width 11 height 11
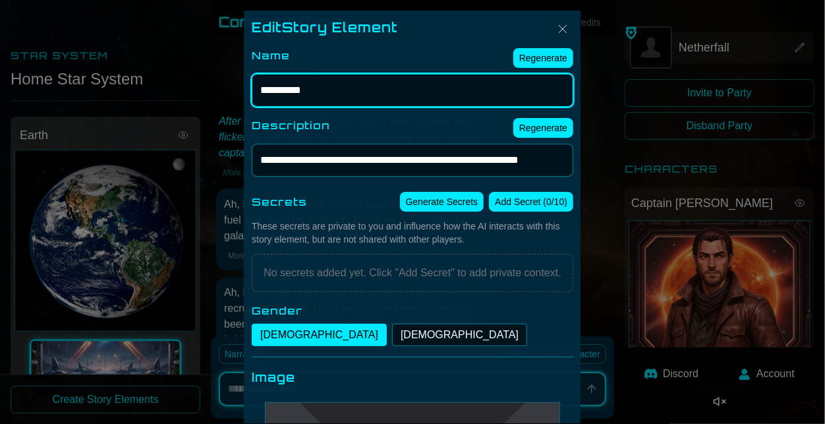
click at [430, 94] on input "**********" at bounding box center [413, 90] width 322 height 33
type textarea "*"
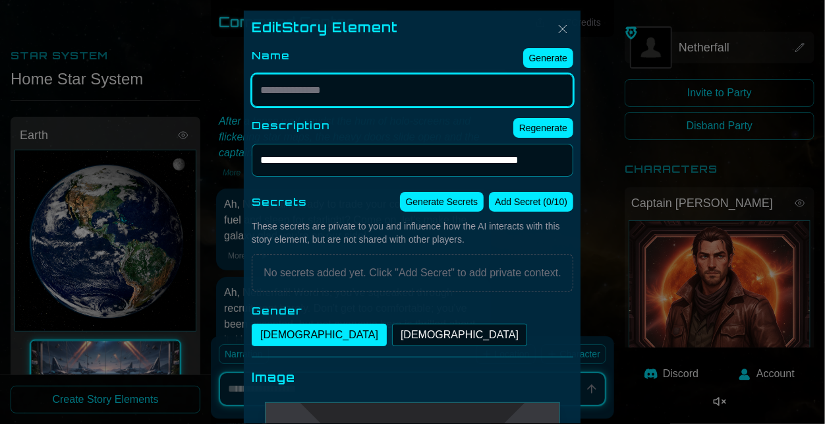
type input "*"
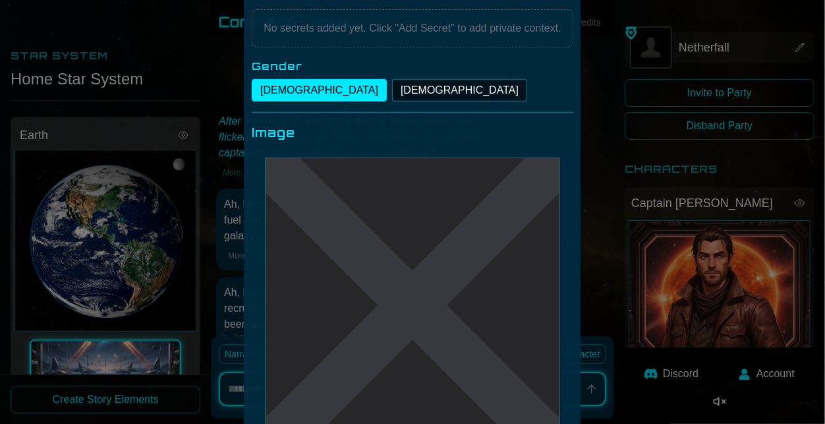
scroll to position [525, 0]
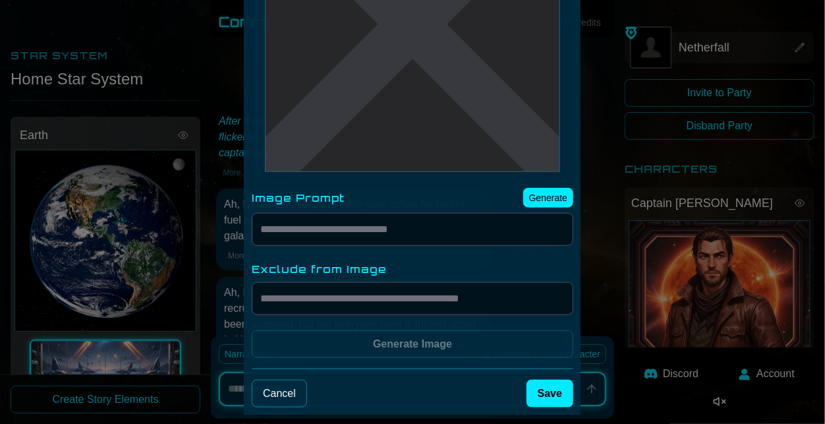
click at [277, 380] on button "Cancel" at bounding box center [279, 394] width 55 height 28
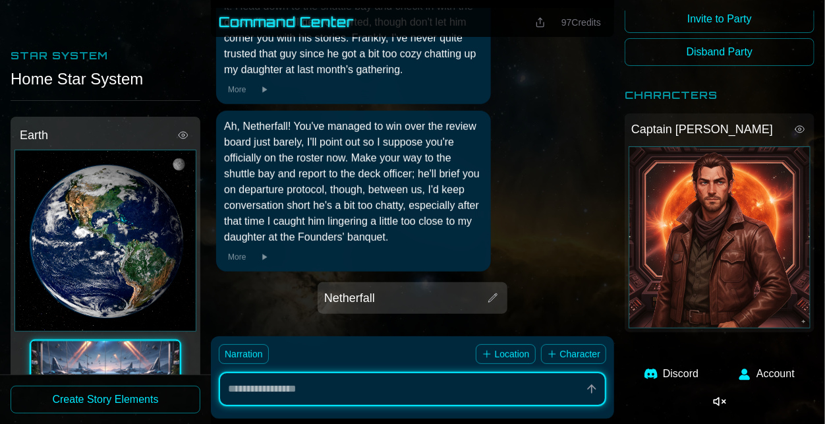
scroll to position [65, 0]
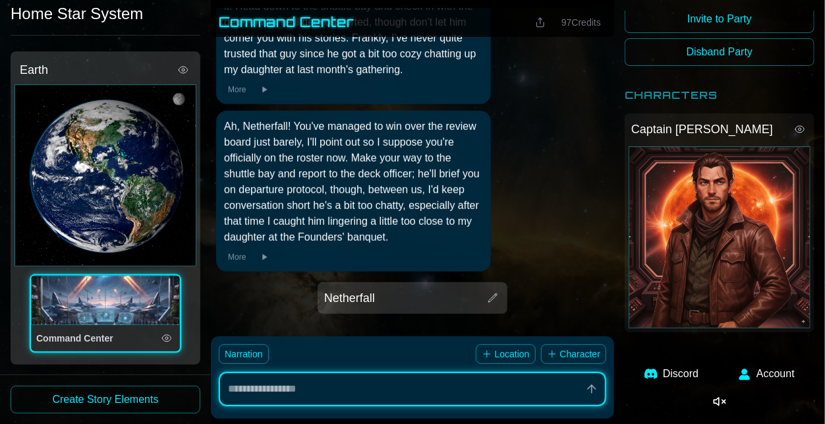
click at [125, 400] on button "Create Story Elements" at bounding box center [106, 399] width 190 height 28
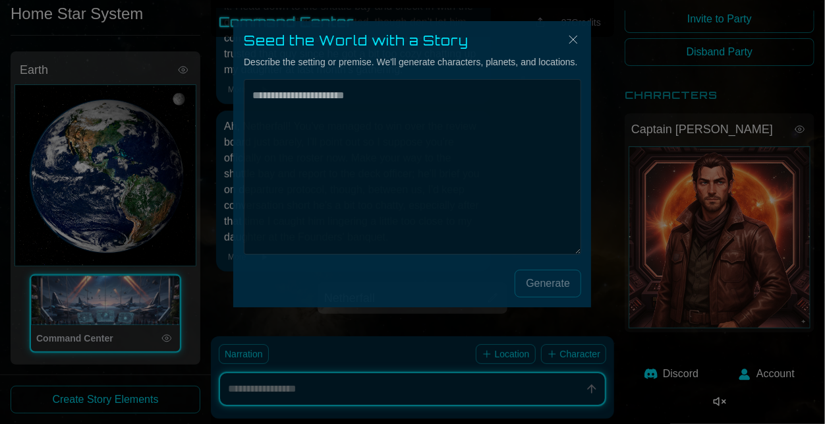
click at [616, 57] on div at bounding box center [412, 212] width 825 height 424
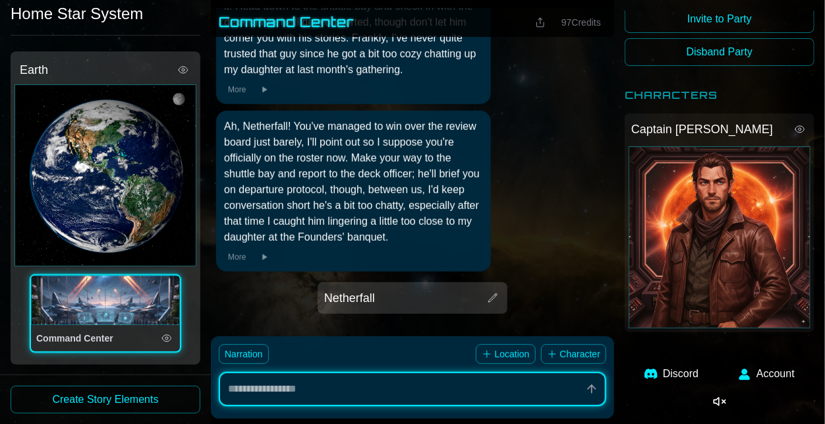
click at [138, 339] on div "Command Center" at bounding box center [94, 337] width 117 height 13
click at [172, 338] on button at bounding box center [167, 338] width 16 height 16
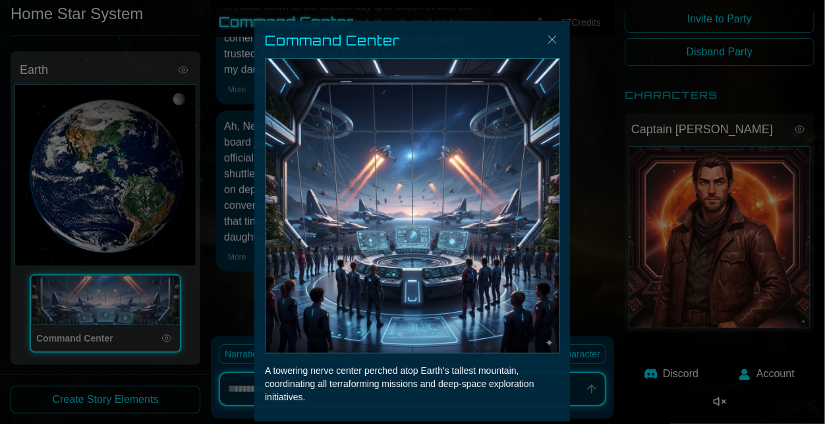
scroll to position [18, 0]
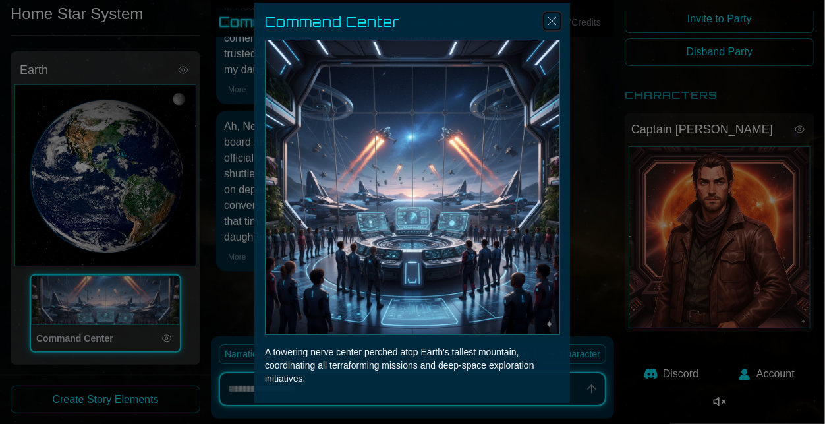
click at [553, 18] on img "Close" at bounding box center [552, 21] width 16 height 16
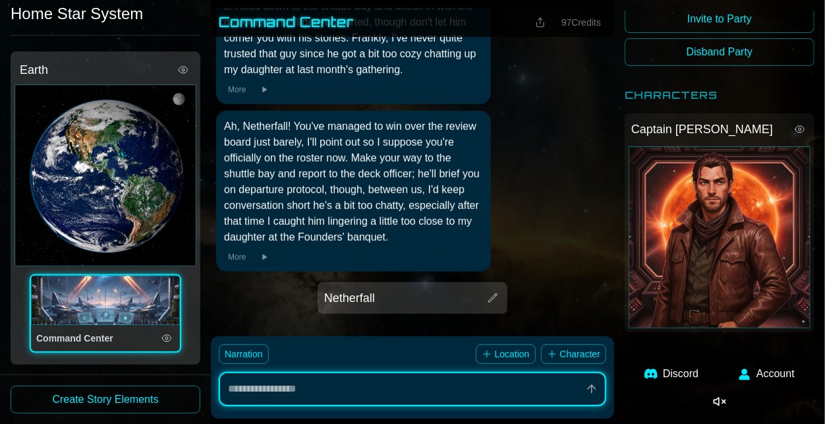
click at [128, 297] on div "Command Center" at bounding box center [105, 299] width 149 height 49
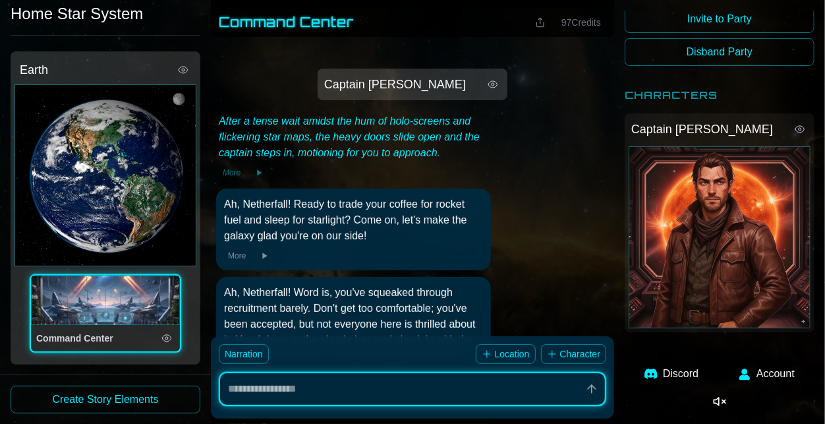
click at [482, 84] on div "Captain [PERSON_NAME]" at bounding box center [413, 84] width 182 height 24
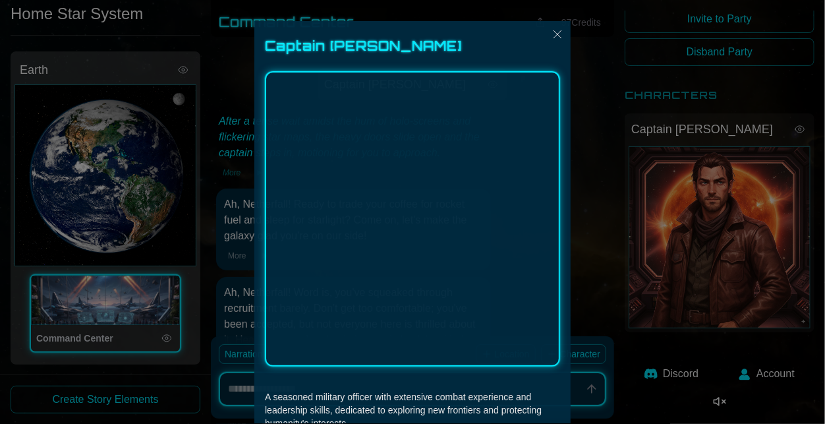
scroll to position [75, 0]
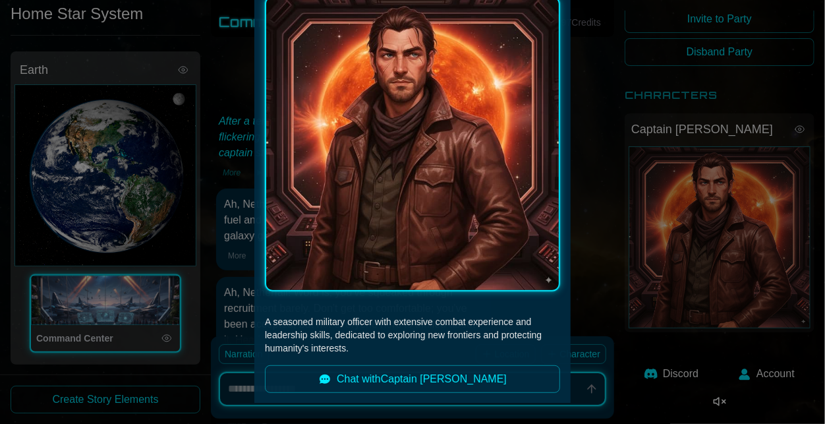
click at [662, 154] on div at bounding box center [412, 212] width 825 height 424
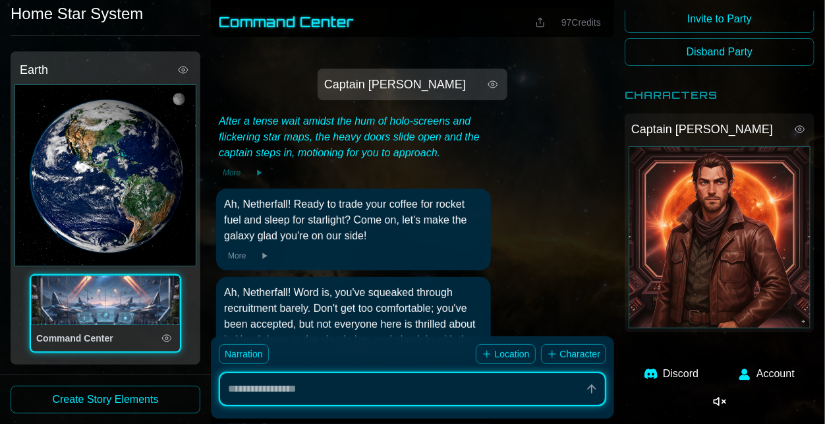
scroll to position [0, 0]
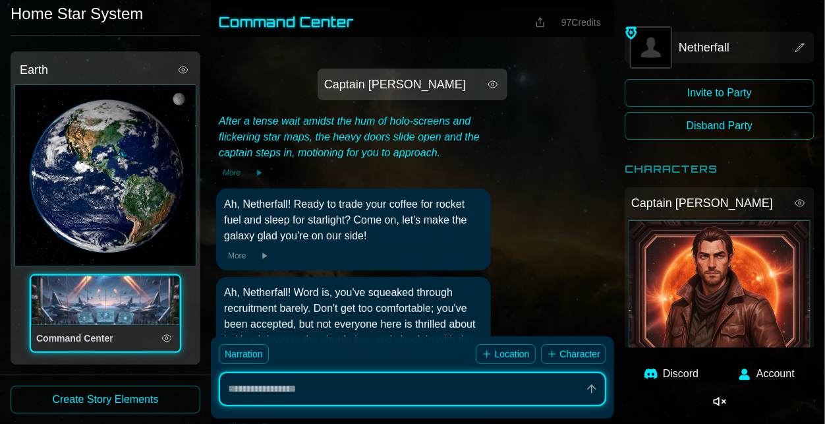
click at [175, 134] on div "Earth" at bounding box center [105, 175] width 182 height 182
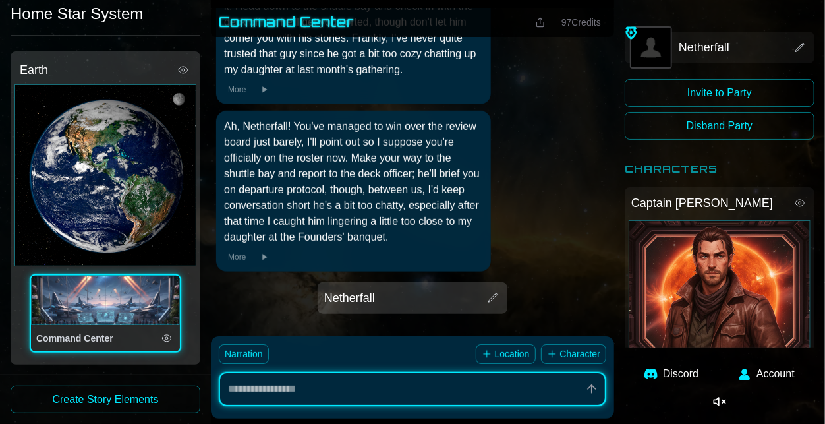
click at [768, 34] on div "Netherfall" at bounding box center [720, 48] width 190 height 32
click at [769, 40] on div "Netherfall" at bounding box center [708, 47] width 155 height 18
click at [810, 51] on div "Netherfall" at bounding box center [720, 48] width 190 height 32
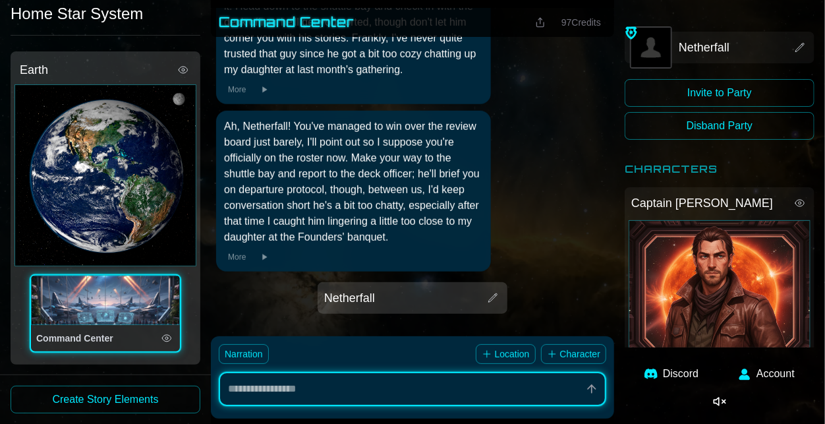
click at [799, 47] on icon at bounding box center [800, 47] width 9 height 9
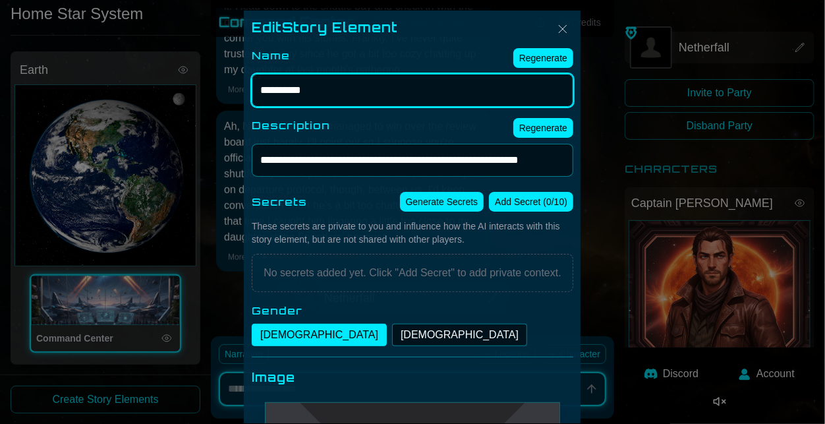
click at [515, 101] on input "**********" at bounding box center [413, 90] width 322 height 33
type textarea "*"
type input "**********"
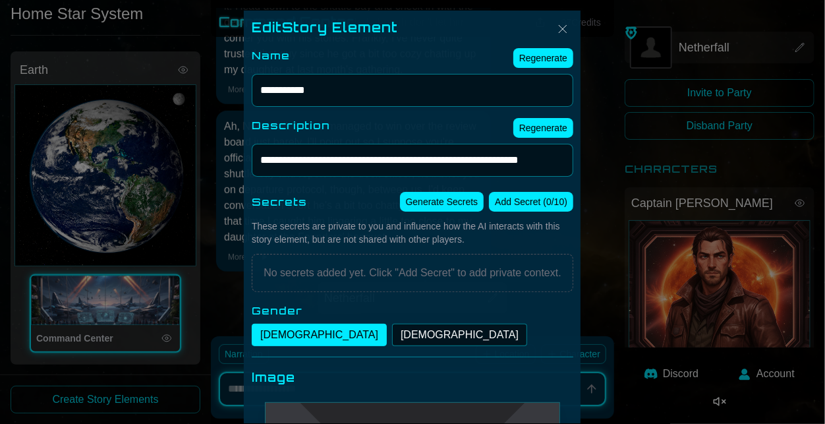
click at [549, 67] on button "Regenerate" at bounding box center [543, 58] width 60 height 20
type textarea "*"
type input "**********"
click at [566, 30] on img "Close" at bounding box center [563, 29] width 16 height 16
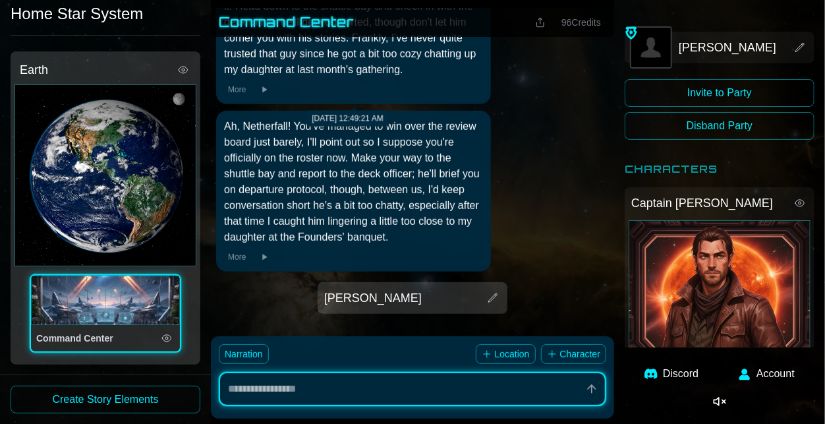
type textarea "*"
click at [334, 423] on div at bounding box center [412, 391] width 403 height 63
